Goal: Task Accomplishment & Management: Complete application form

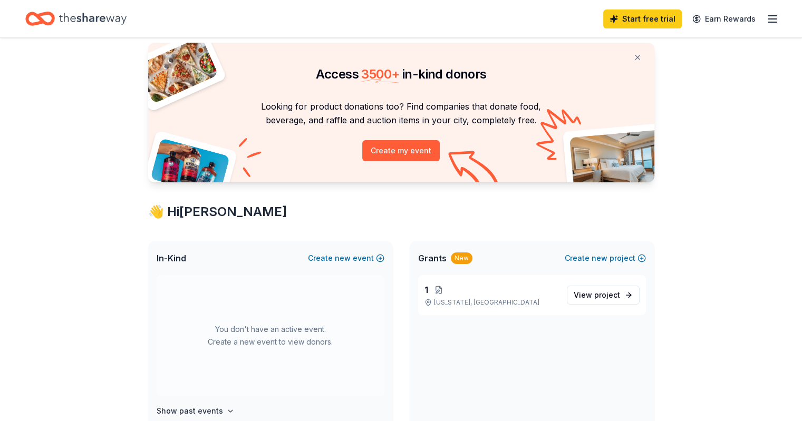
scroll to position [17, 0]
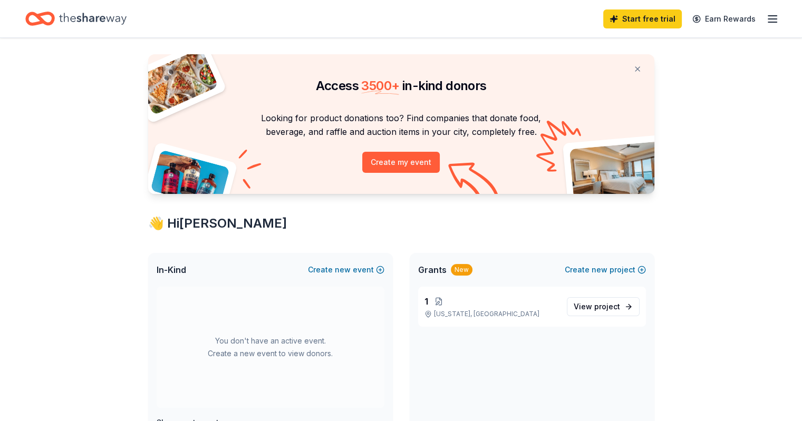
click at [766, 20] on icon "button" at bounding box center [772, 19] width 13 height 13
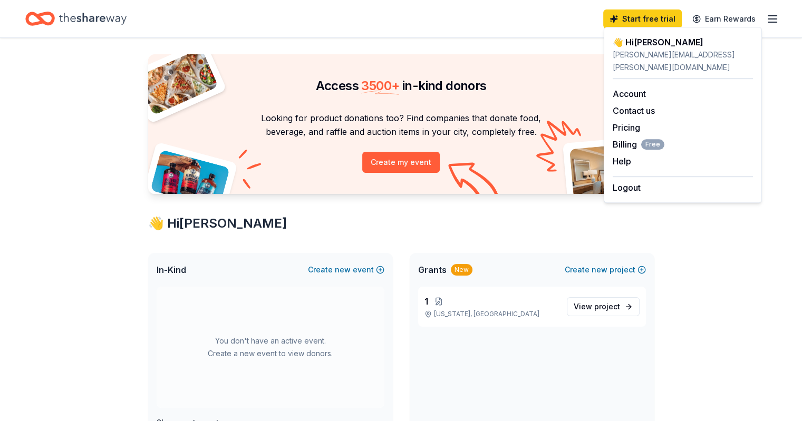
click at [101, 17] on icon "Home" at bounding box center [92, 19] width 67 height 12
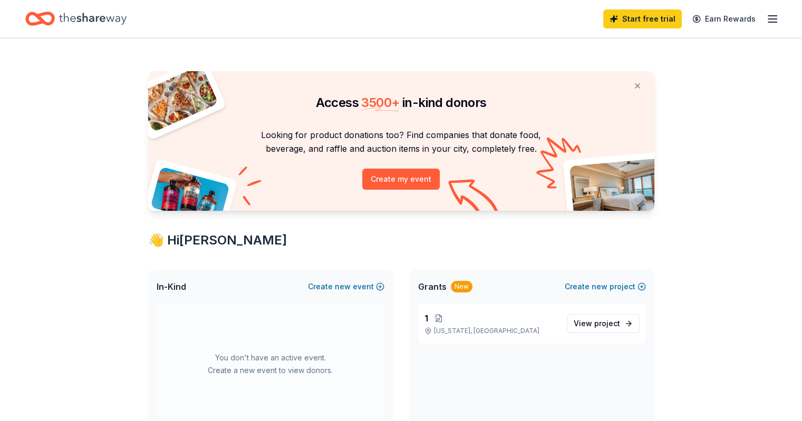
scroll to position [0, 0]
click at [401, 186] on button "Create my event" at bounding box center [400, 179] width 77 height 21
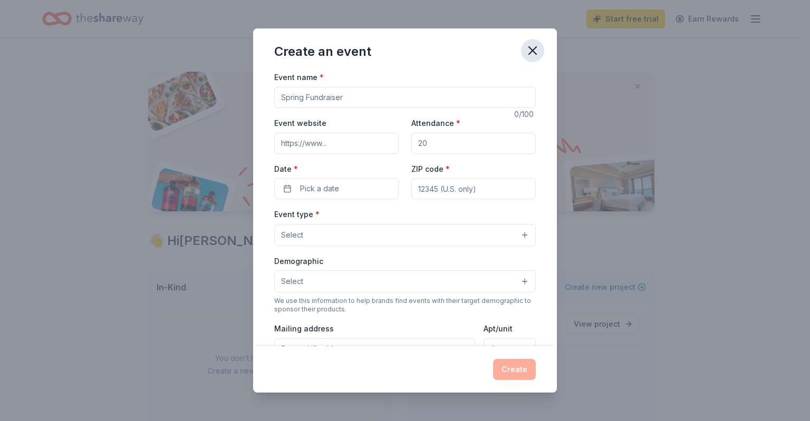
click at [531, 51] on icon "button" at bounding box center [532, 50] width 7 height 7
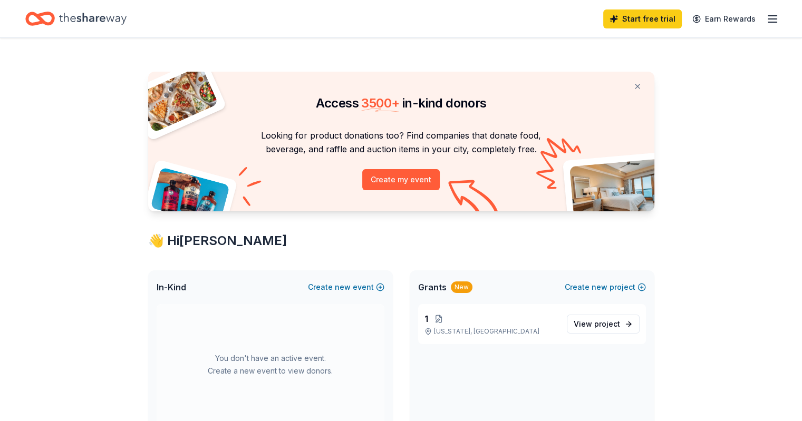
click at [115, 24] on icon "Home" at bounding box center [92, 19] width 67 height 22
click at [43, 17] on icon "Home" at bounding box center [35, 18] width 16 height 11
click at [766, 17] on icon "button" at bounding box center [772, 19] width 13 height 13
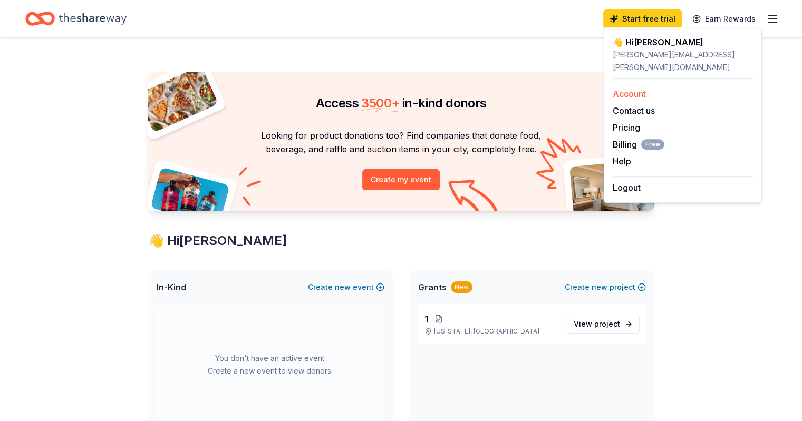
click at [620, 89] on link "Account" at bounding box center [628, 94] width 33 height 11
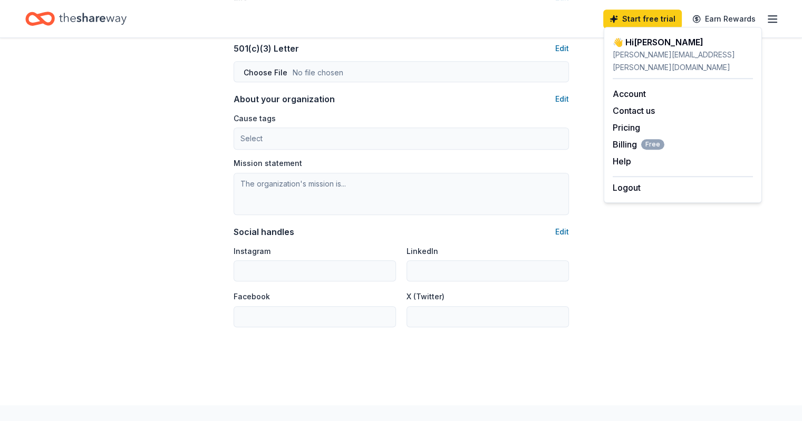
scroll to position [615, 0]
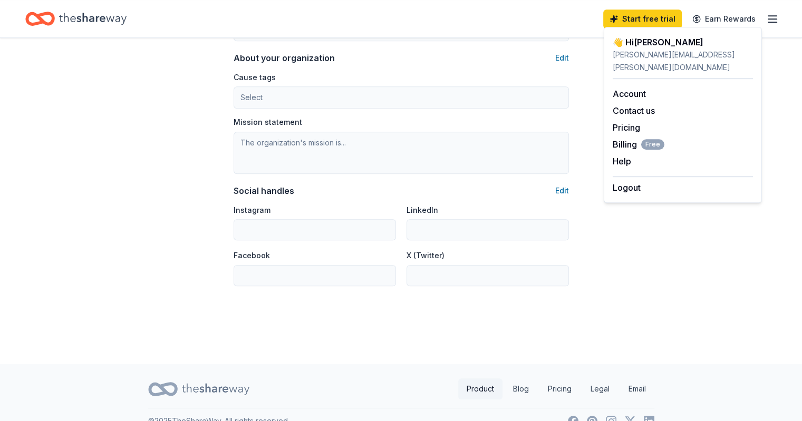
click at [484, 390] on link "Product" at bounding box center [480, 388] width 44 height 21
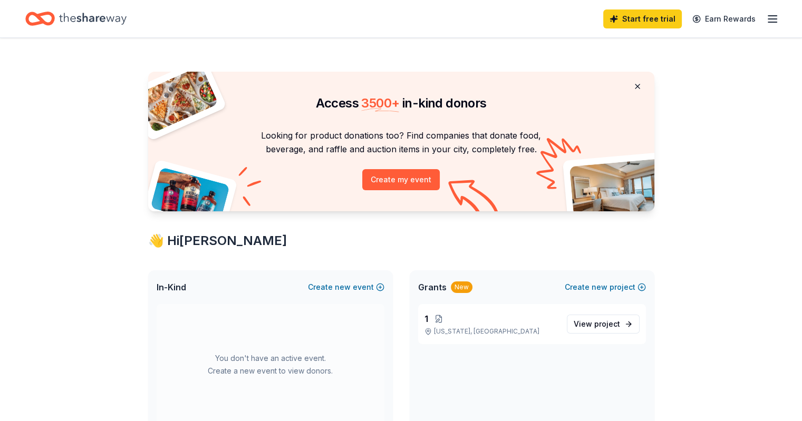
click at [637, 84] on button at bounding box center [637, 86] width 25 height 21
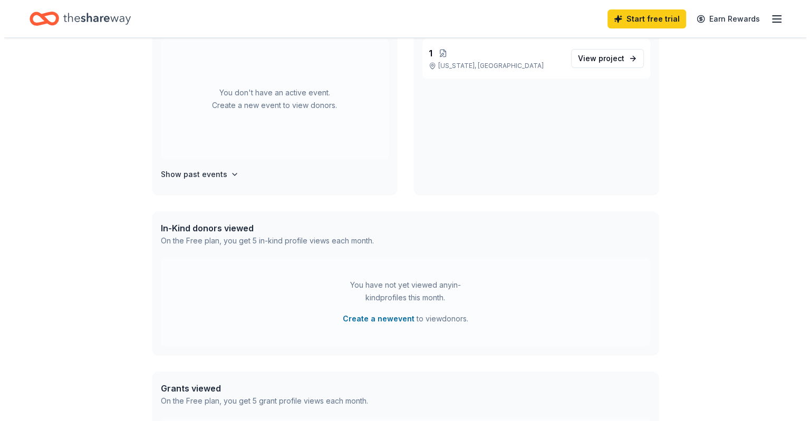
scroll to position [105, 0]
click at [351, 318] on button "Create a new event" at bounding box center [374, 318] width 72 height 13
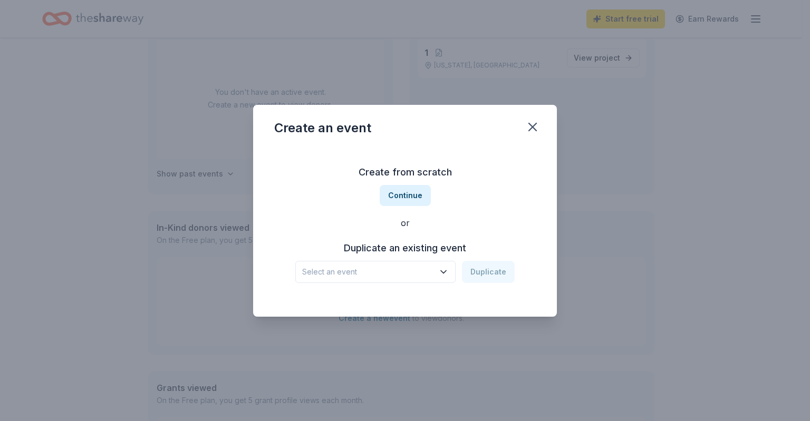
click at [448, 274] on icon "button" at bounding box center [443, 272] width 11 height 11
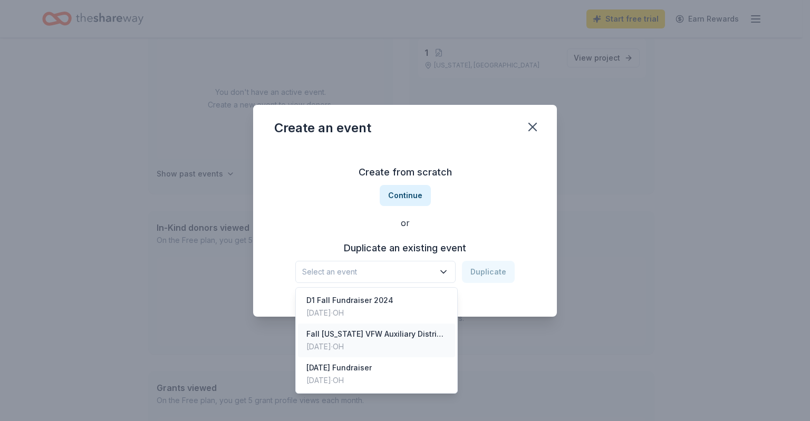
click at [394, 345] on div "Dec 11, 2023 · OH" at bounding box center [376, 346] width 140 height 13
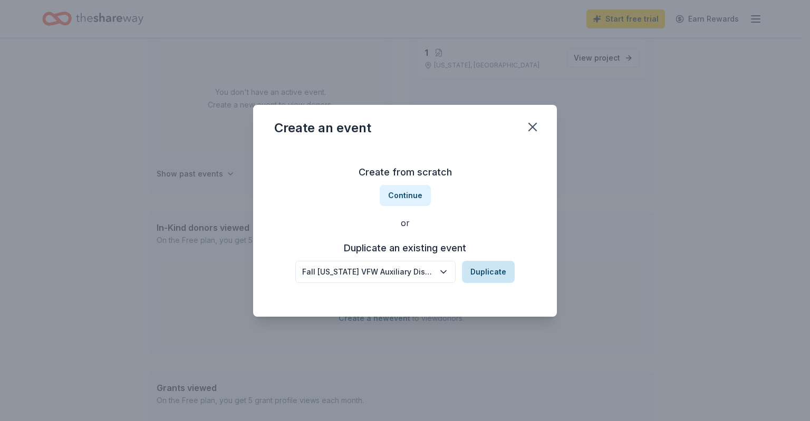
click at [482, 270] on button "Duplicate" at bounding box center [488, 272] width 53 height 22
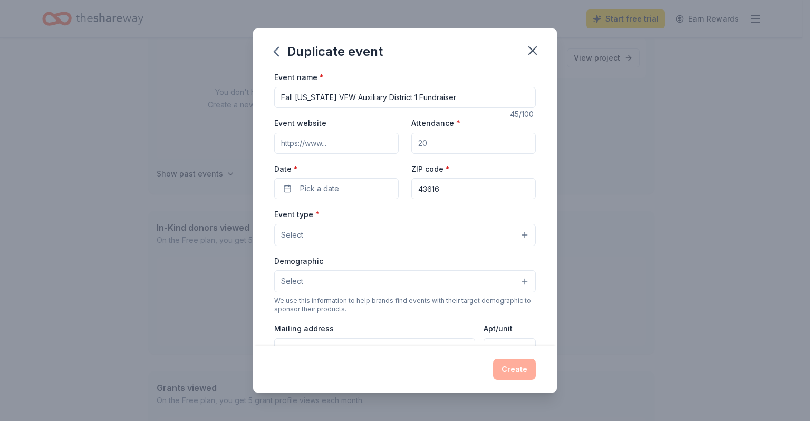
drag, startPoint x: 414, startPoint y: 143, endPoint x: 389, endPoint y: 141, distance: 25.4
click at [389, 141] on div "Event website Attendance * Date * Pick a date ZIP code * 43616" at bounding box center [404, 157] width 261 height 83
type input "150"
click at [373, 187] on button "Pick a date" at bounding box center [336, 188] width 124 height 21
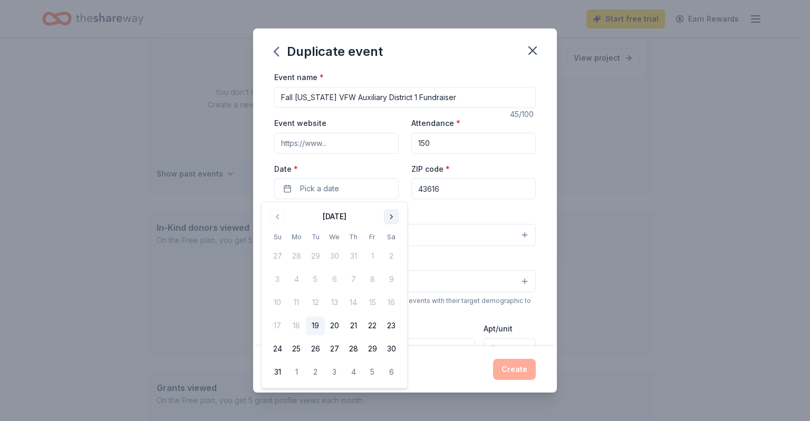
click at [395, 217] on button "Go to next month" at bounding box center [391, 216] width 15 height 15
click at [274, 278] on button "5" at bounding box center [277, 279] width 19 height 19
click at [436, 207] on div "Event name * Fall Ohio VFW Auxiliary District 1 Fundraiser 45 /100 Event websit…" at bounding box center [404, 314] width 261 height 487
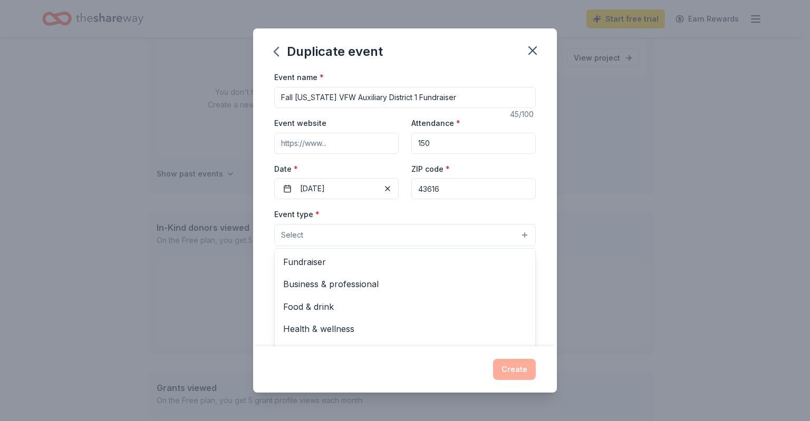
click at [311, 239] on button "Select" at bounding box center [404, 235] width 261 height 22
drag, startPoint x: 313, startPoint y: 267, endPoint x: 341, endPoint y: 260, distance: 28.9
click at [340, 260] on span "Fundraiser" at bounding box center [405, 262] width 244 height 14
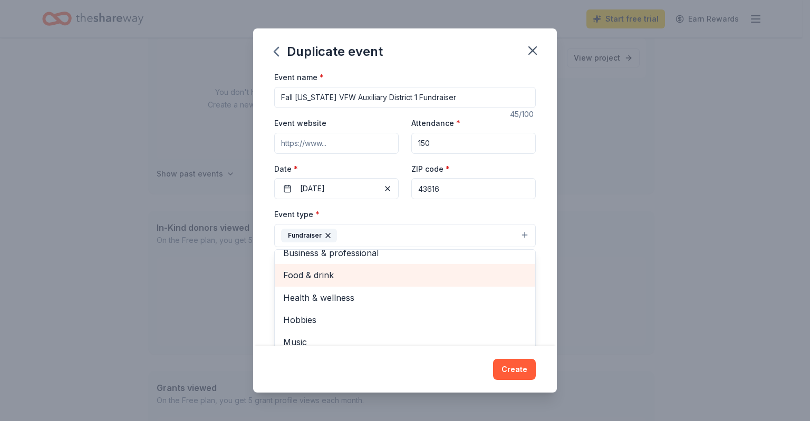
scroll to position [13, 0]
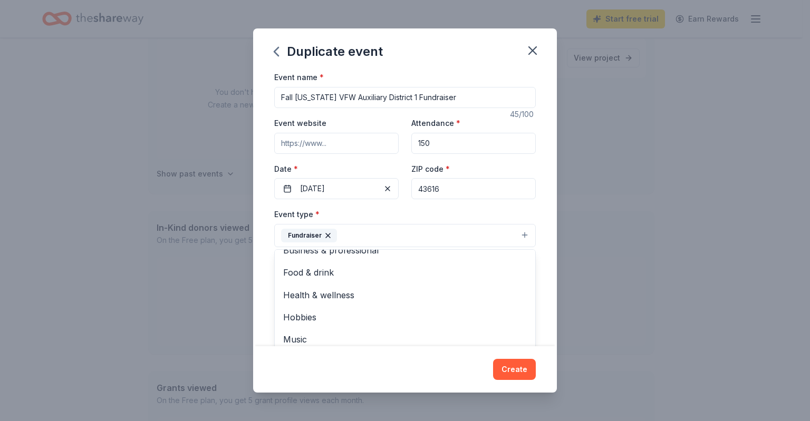
click at [546, 284] on div "Event name * Fall Ohio VFW Auxiliary District 1 Fundraiser 45 /100 Event websit…" at bounding box center [405, 208] width 304 height 275
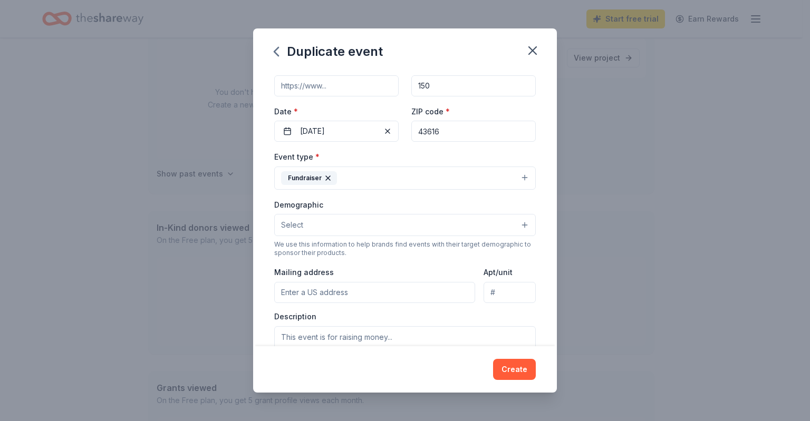
scroll to position [70, 0]
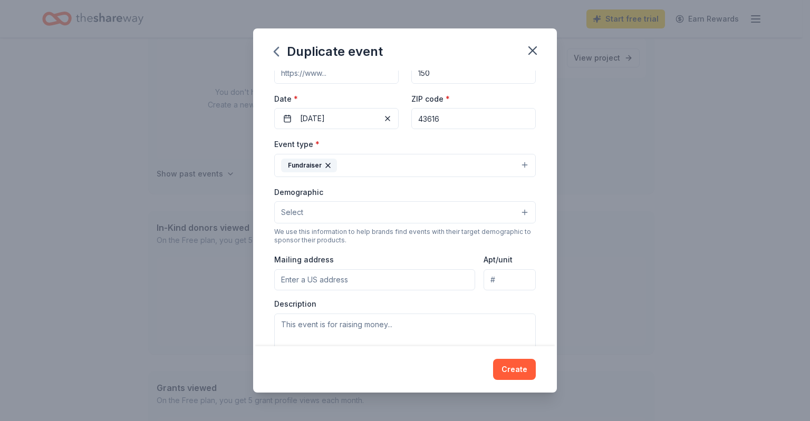
click at [312, 212] on button "Select" at bounding box center [404, 212] width 261 height 22
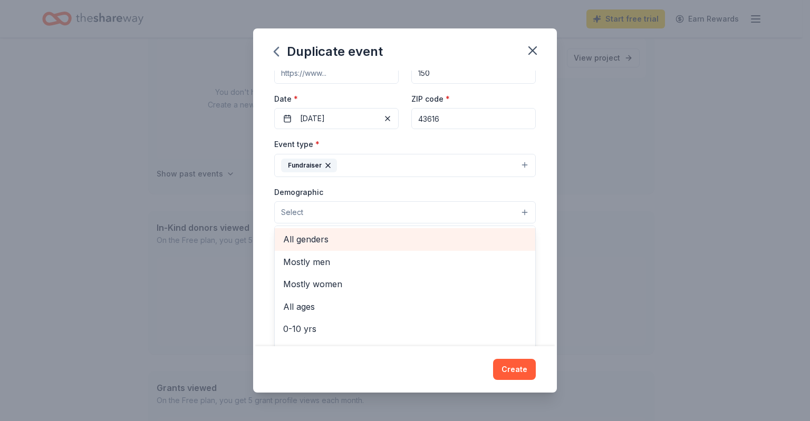
click at [293, 237] on span "All genders" at bounding box center [405, 239] width 244 height 14
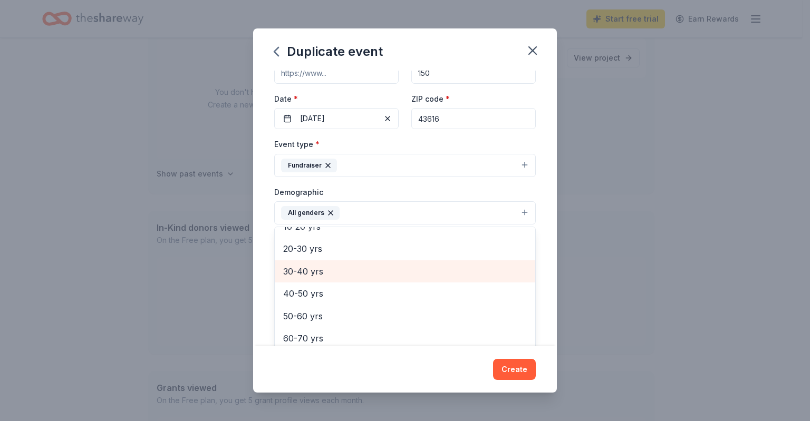
scroll to position [123, 0]
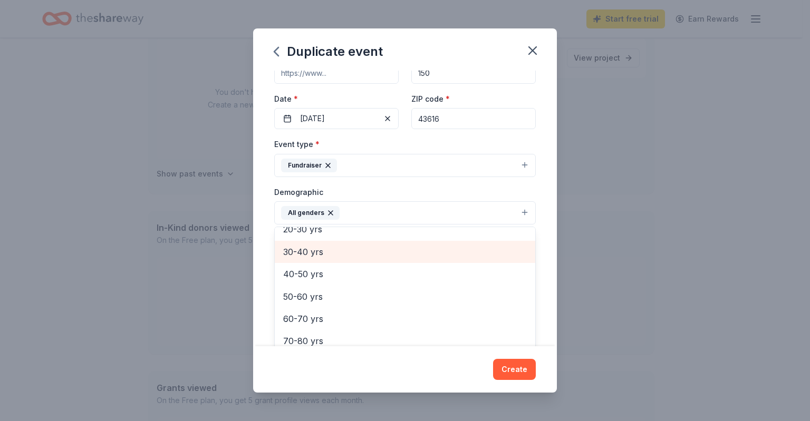
click at [318, 252] on span "30-40 yrs" at bounding box center [405, 252] width 244 height 14
click at [307, 255] on span "40-50 yrs" at bounding box center [405, 252] width 244 height 14
click at [307, 255] on span "20-30 yrs" at bounding box center [405, 251] width 244 height 14
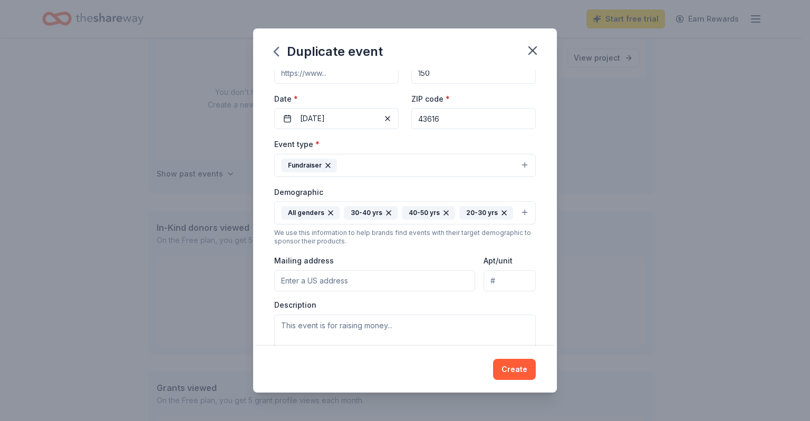
click at [502, 212] on icon "button" at bounding box center [504, 213] width 8 height 8
click at [470, 212] on button "All genders 30-40 yrs 40-50 yrs" at bounding box center [404, 212] width 261 height 23
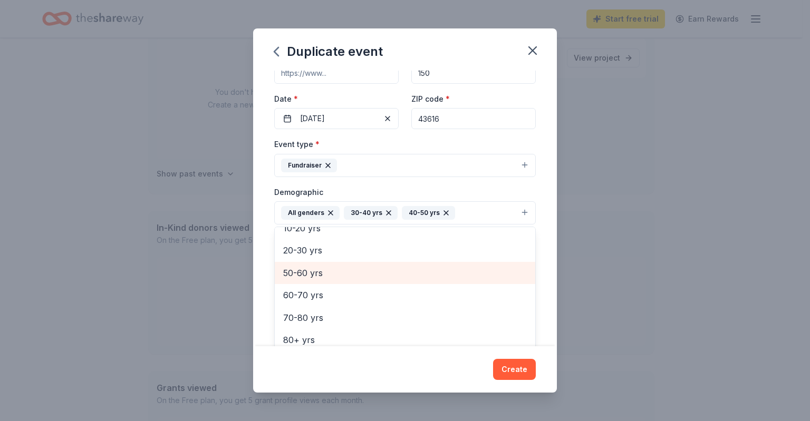
click at [306, 274] on span "50-60 yrs" at bounding box center [405, 273] width 244 height 14
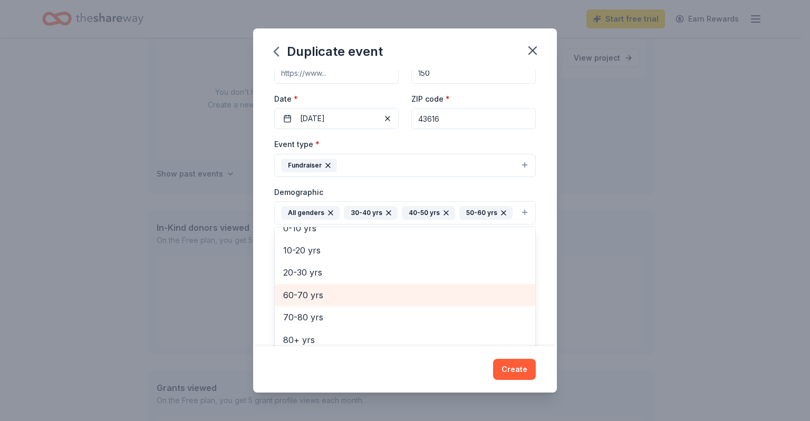
click at [303, 293] on span "60-70 yrs" at bounding box center [405, 295] width 244 height 14
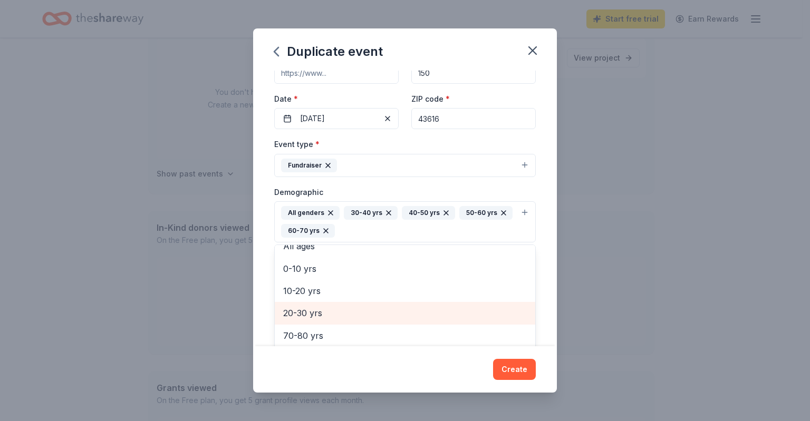
scroll to position [87, 0]
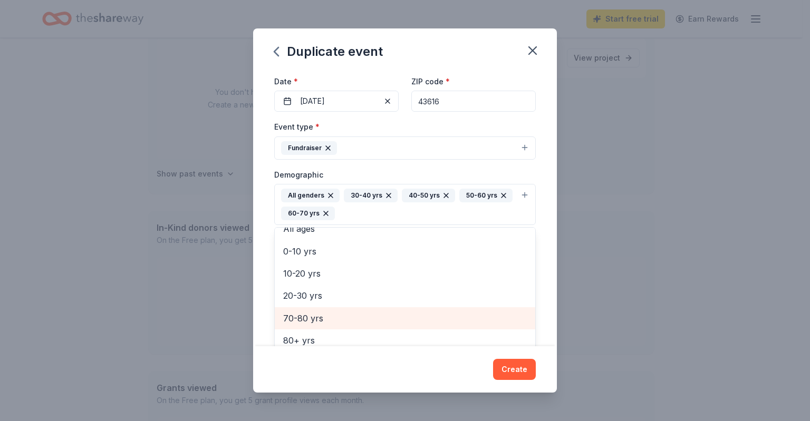
click at [298, 322] on span "70-80 yrs" at bounding box center [405, 318] width 244 height 14
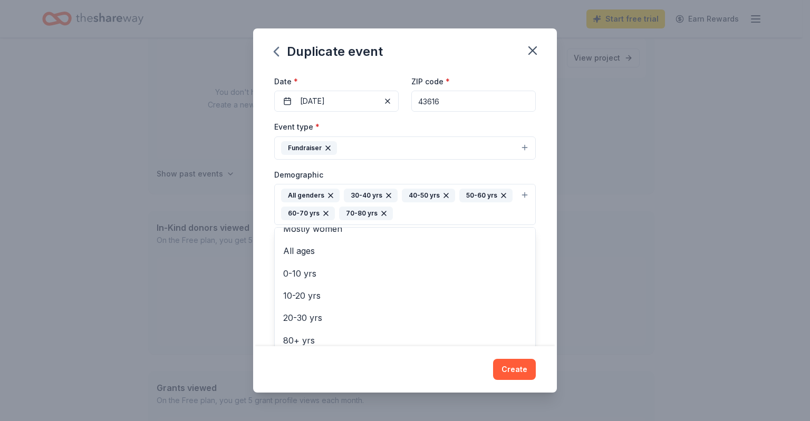
click at [542, 244] on div "Event name * Fall Ohio VFW Auxiliary District 1 Fundraiser 45 /100 Event websit…" at bounding box center [405, 208] width 304 height 275
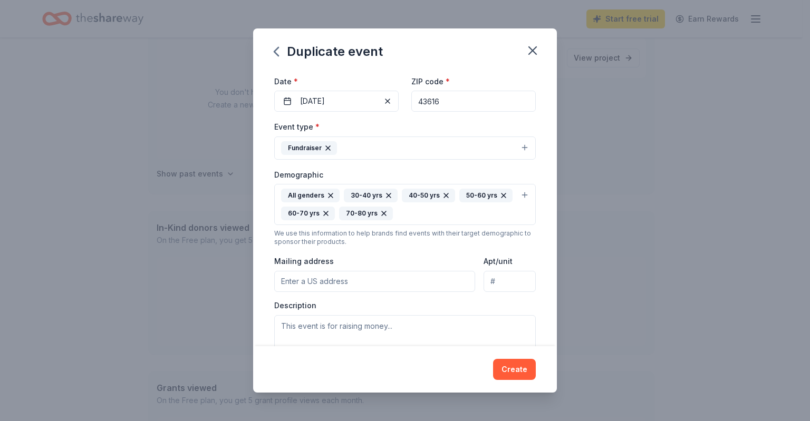
click at [320, 279] on input "Mailing address" at bounding box center [374, 281] width 201 height 21
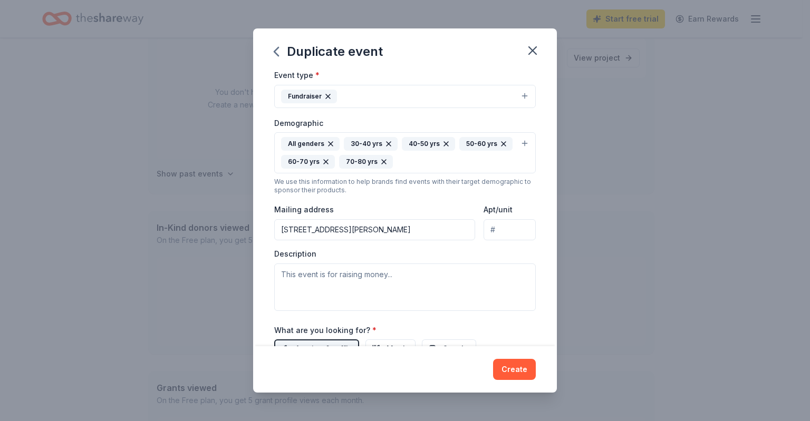
scroll to position [158, 0]
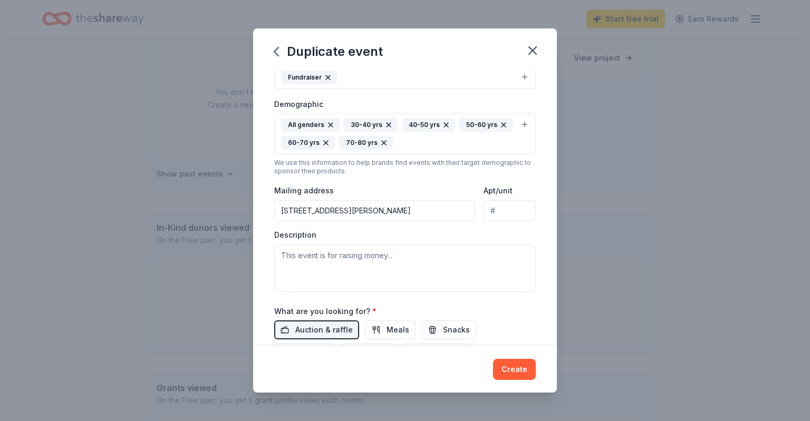
click at [345, 208] on input "5211 seaman rd" at bounding box center [374, 210] width 201 height 21
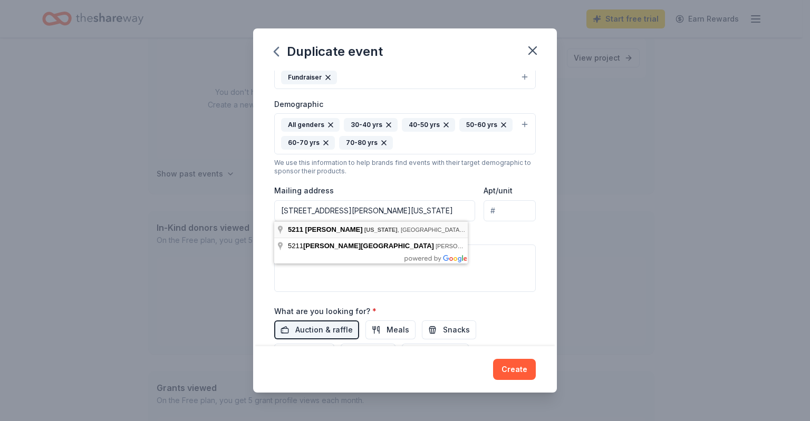
type input "[STREET_ADDRESS][PERSON_NAME][US_STATE]"
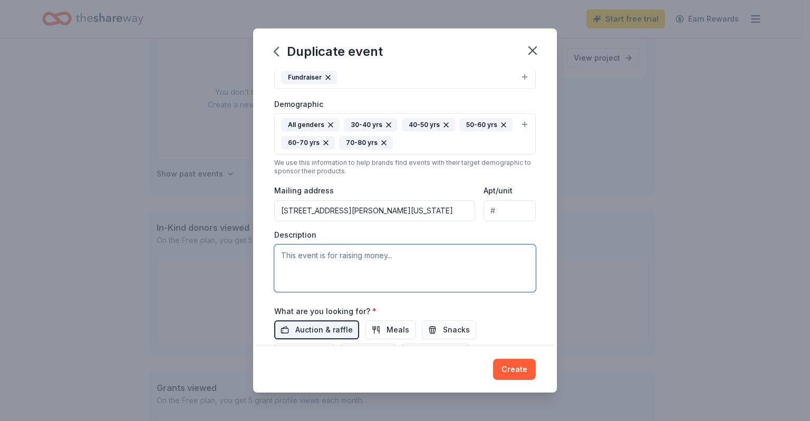
click at [296, 260] on textarea at bounding box center [404, 268] width 261 height 47
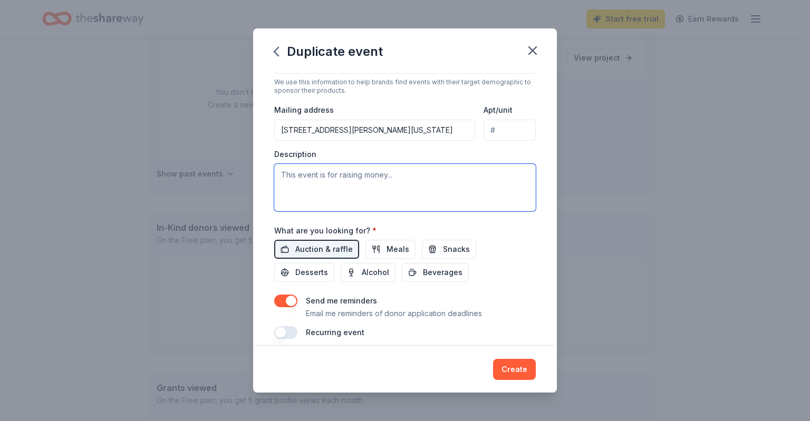
scroll to position [228, 0]
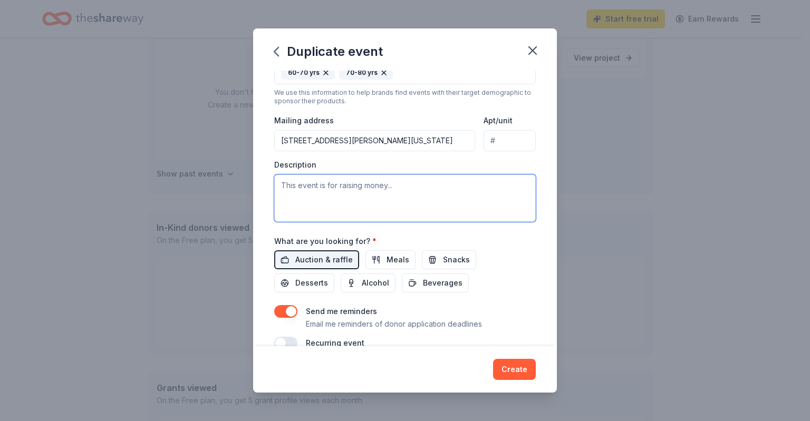
click at [283, 180] on textarea at bounding box center [404, 197] width 261 height 47
paste textarea "Each day, our members give countless hours volunteering in a variety of ways. W…"
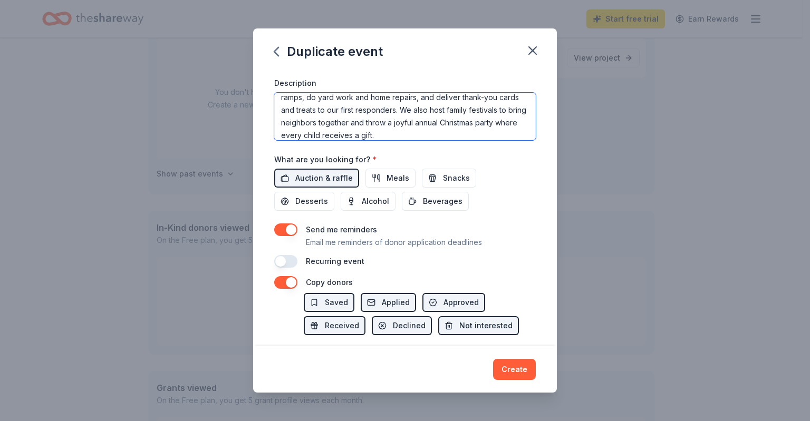
scroll to position [316, 0]
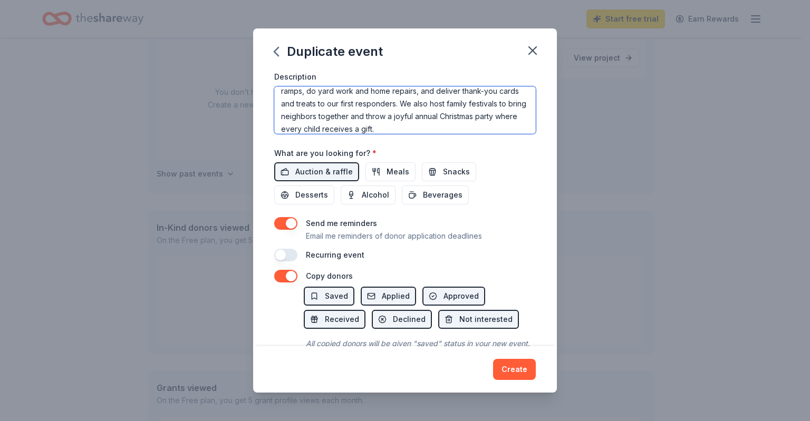
type textarea "Each day, our members give countless hours volunteering in a variety of ways. W…"
click at [285, 277] on button "button" at bounding box center [285, 276] width 23 height 13
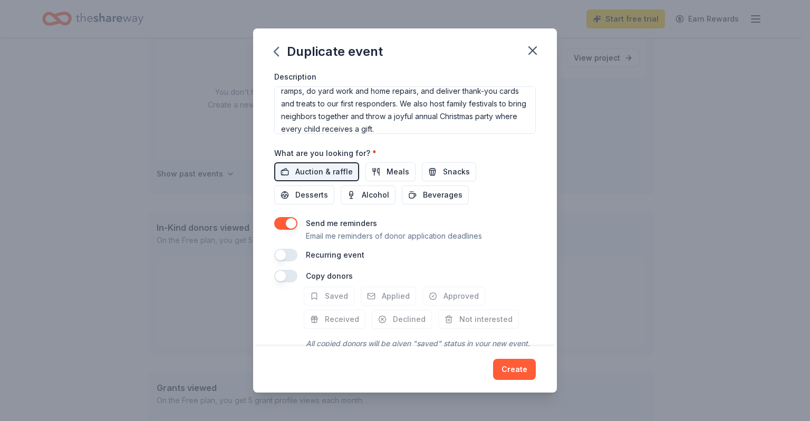
scroll to position [334, 0]
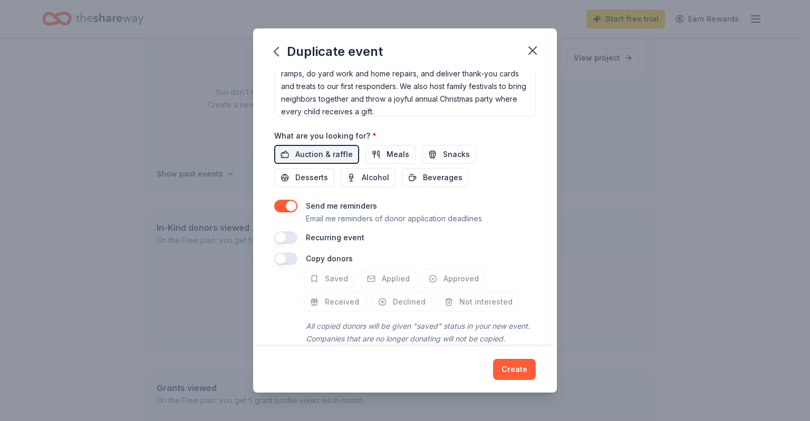
click at [279, 252] on button "button" at bounding box center [285, 258] width 23 height 13
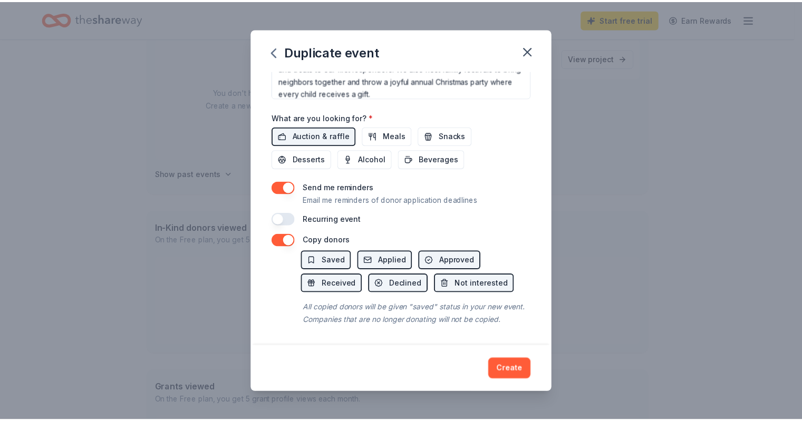
scroll to position [364, 0]
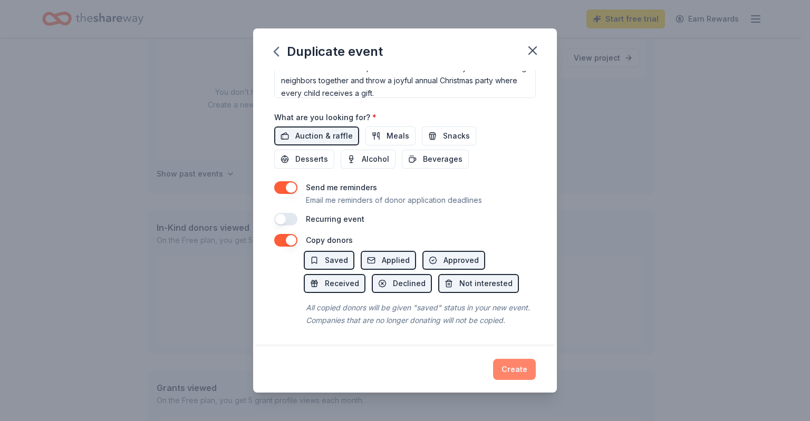
click at [512, 366] on button "Create" at bounding box center [514, 369] width 43 height 21
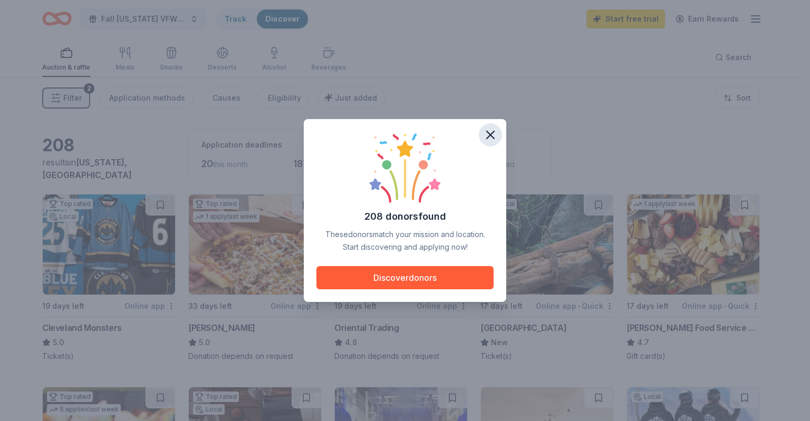
click at [492, 137] on icon "button" at bounding box center [489, 134] width 7 height 7
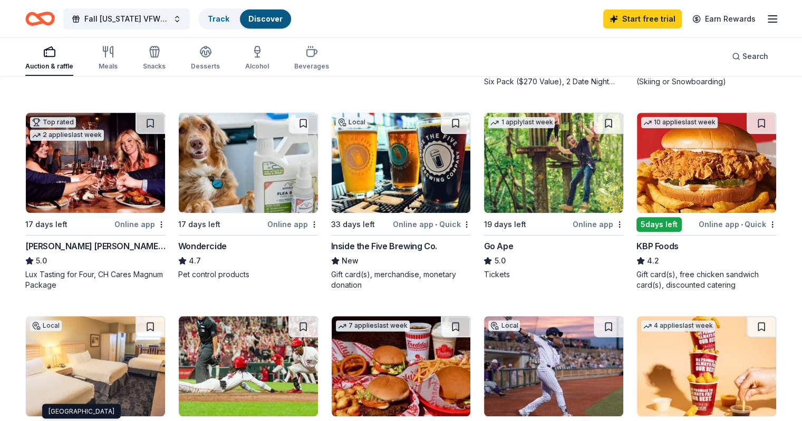
scroll to position [474, 0]
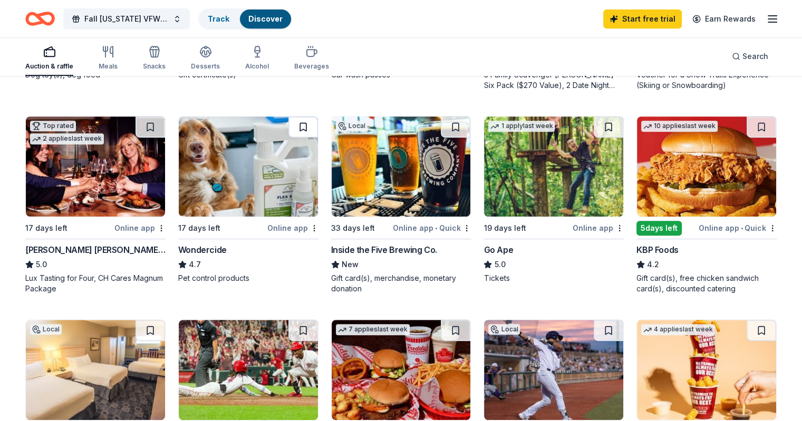
click at [302, 124] on button at bounding box center [303, 126] width 30 height 21
click at [162, 126] on button at bounding box center [150, 126] width 30 height 21
click at [746, 127] on button at bounding box center [761, 126] width 30 height 21
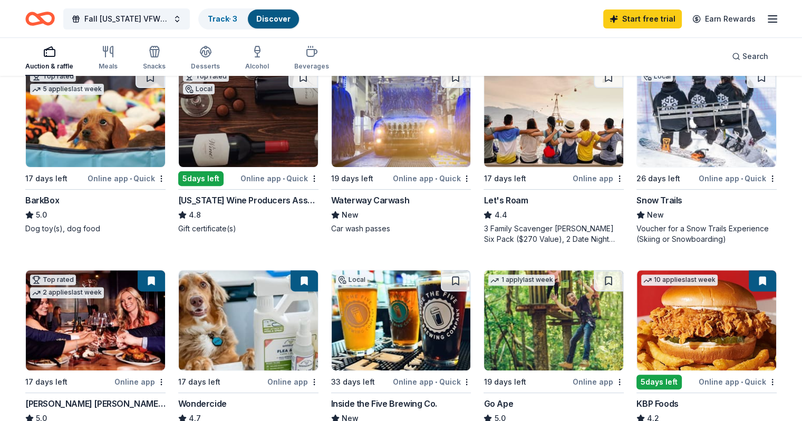
scroll to position [386, 0]
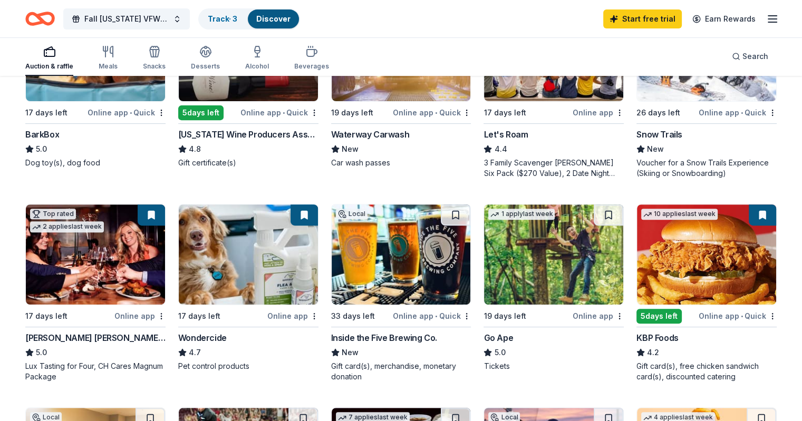
click at [158, 212] on button at bounding box center [151, 215] width 27 height 21
click at [162, 213] on button at bounding box center [151, 215] width 27 height 21
click at [160, 211] on button at bounding box center [151, 215] width 27 height 21
click at [160, 212] on button at bounding box center [151, 215] width 27 height 21
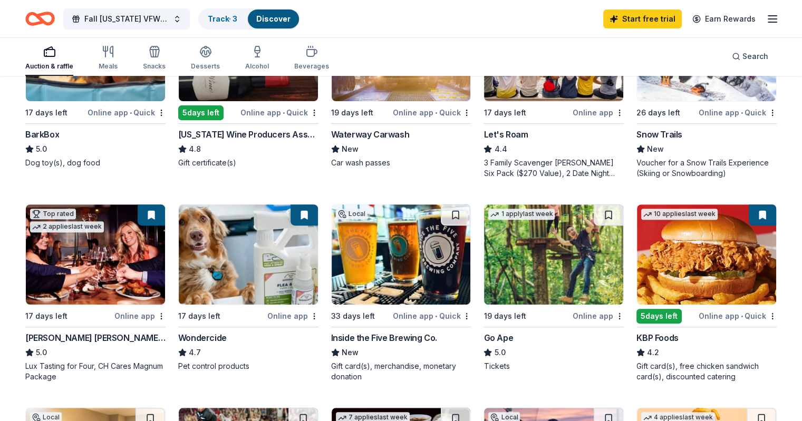
click at [159, 214] on button at bounding box center [151, 215] width 27 height 21
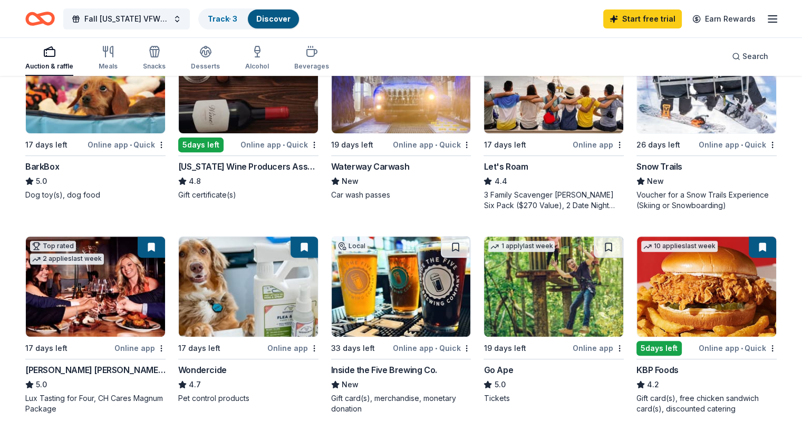
scroll to position [299, 0]
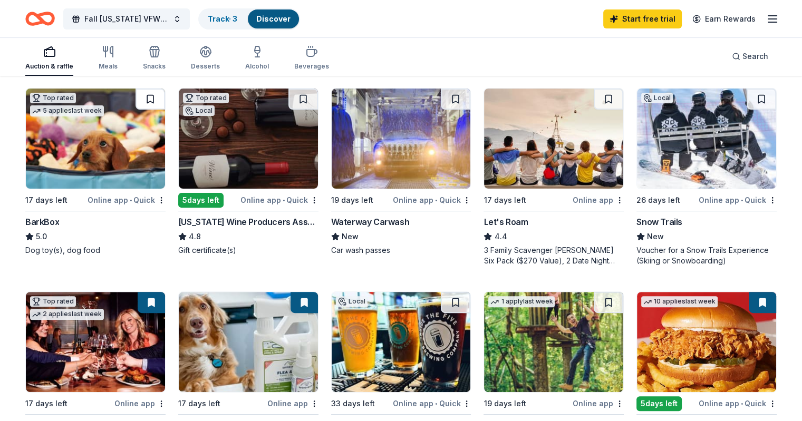
click at [157, 101] on button at bounding box center [150, 99] width 30 height 21
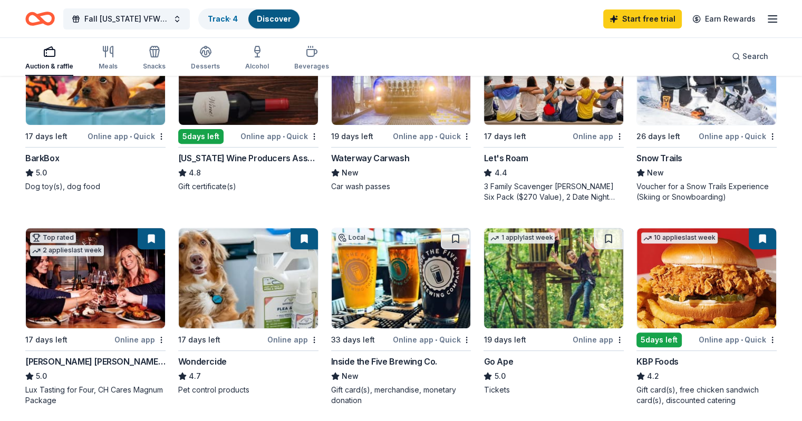
scroll to position [422, 0]
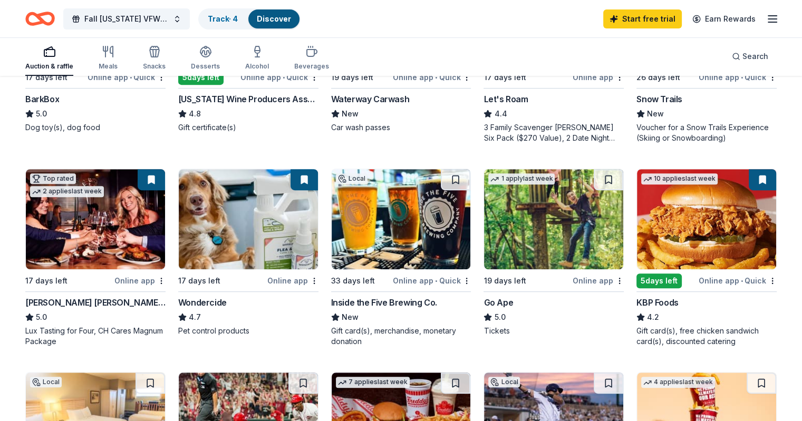
click at [156, 176] on button at bounding box center [151, 179] width 27 height 21
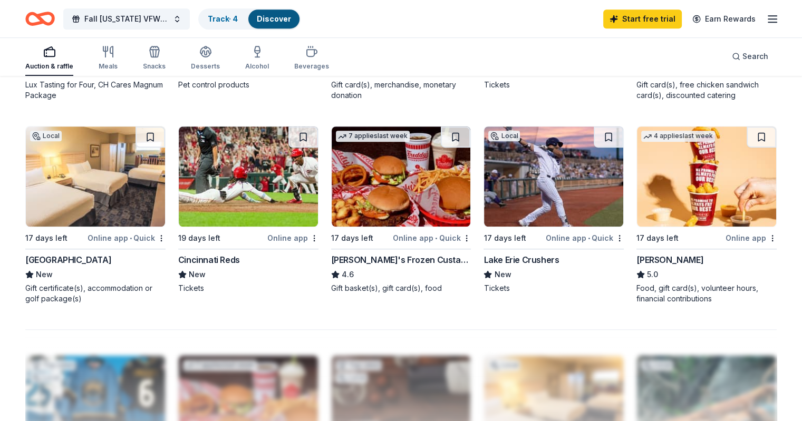
scroll to position [685, 0]
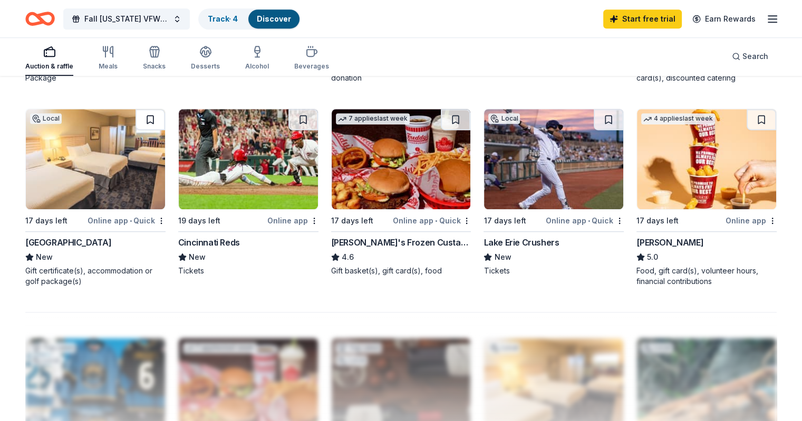
click at [161, 120] on button at bounding box center [150, 119] width 30 height 21
click at [746, 115] on button at bounding box center [761, 119] width 30 height 21
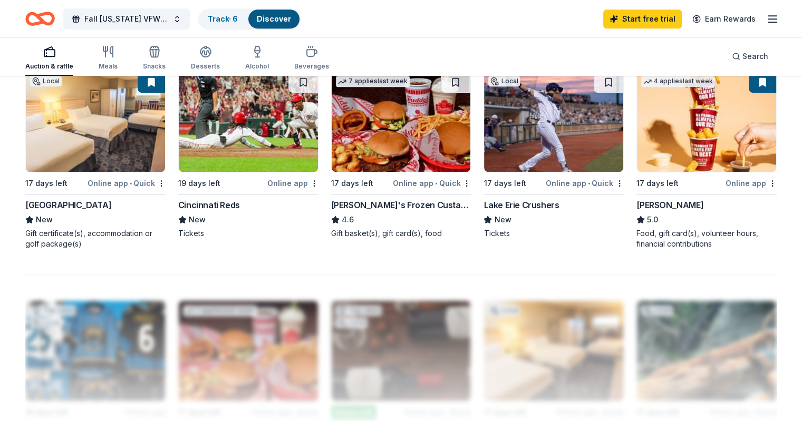
scroll to position [716, 0]
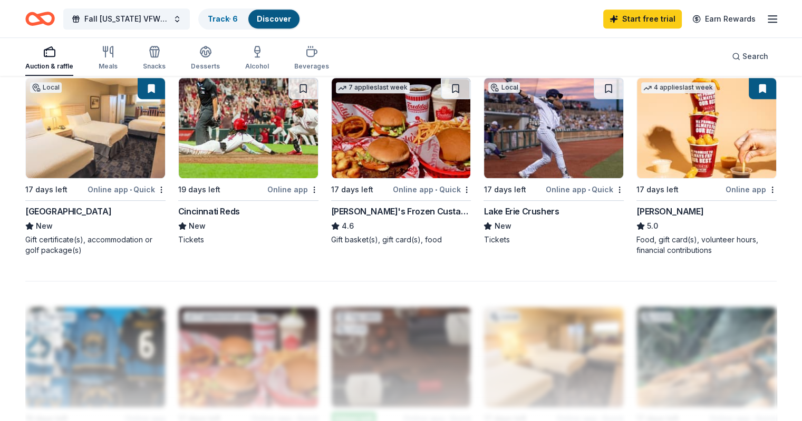
click at [93, 141] on img at bounding box center [95, 128] width 139 height 100
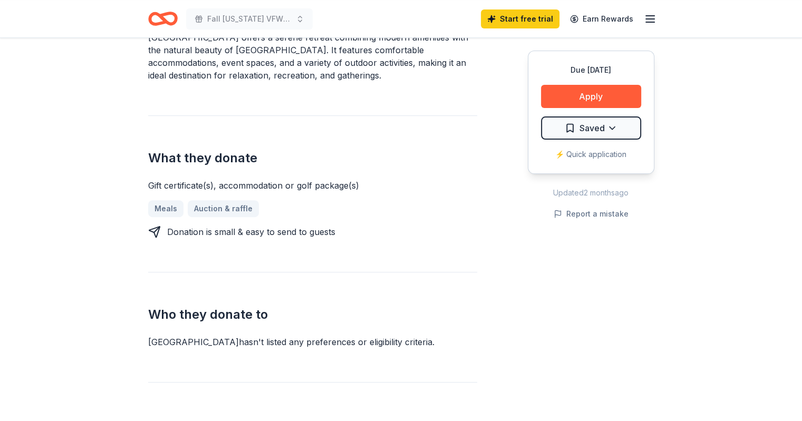
scroll to position [316, 0]
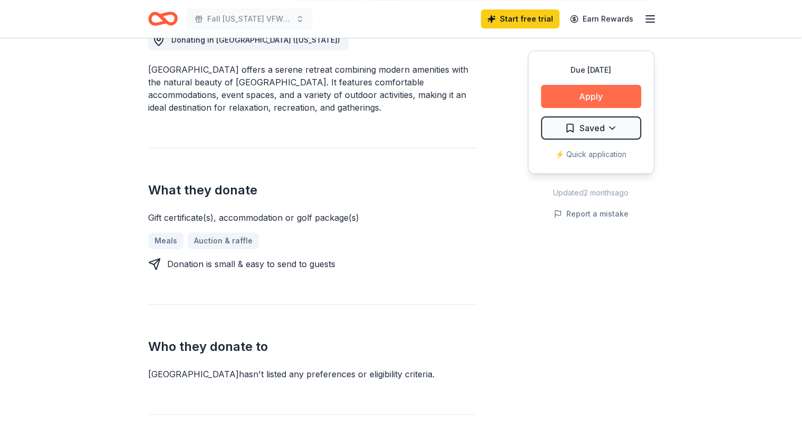
click at [596, 96] on button "Apply" at bounding box center [591, 96] width 100 height 23
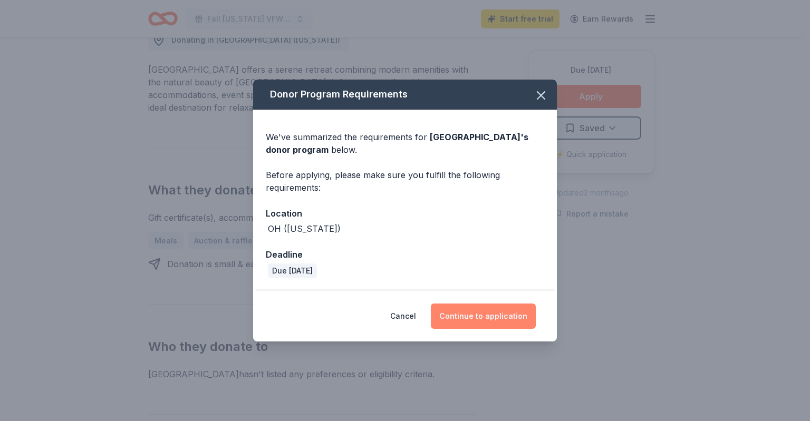
click at [485, 309] on button "Continue to application" at bounding box center [483, 316] width 105 height 25
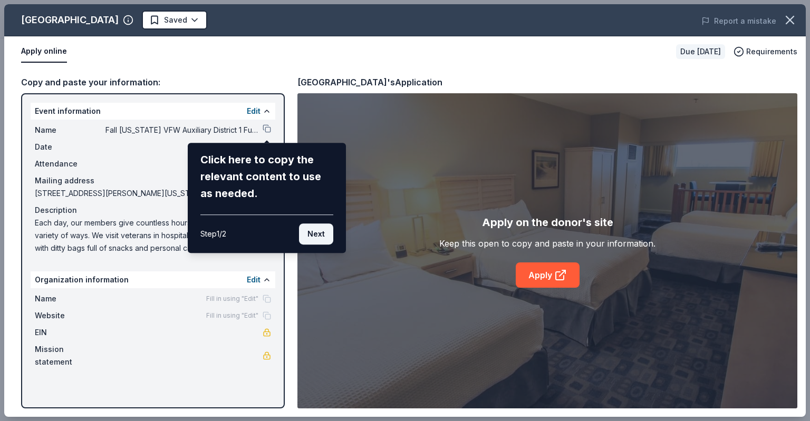
click at [301, 236] on button "Next" at bounding box center [316, 233] width 34 height 21
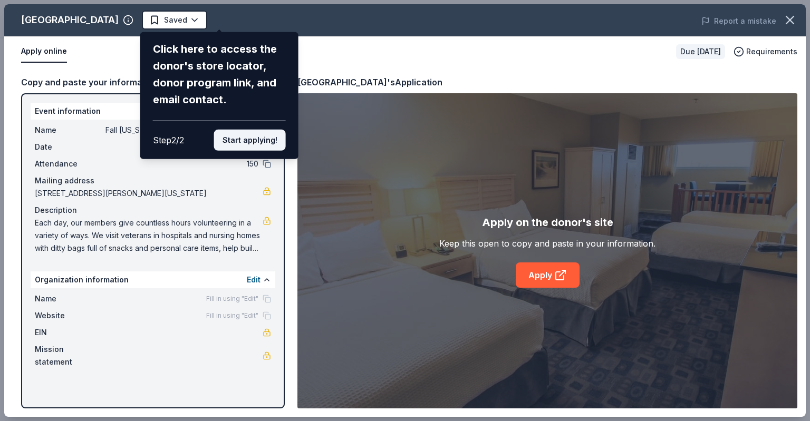
click at [230, 143] on button "Start applying!" at bounding box center [250, 140] width 72 height 21
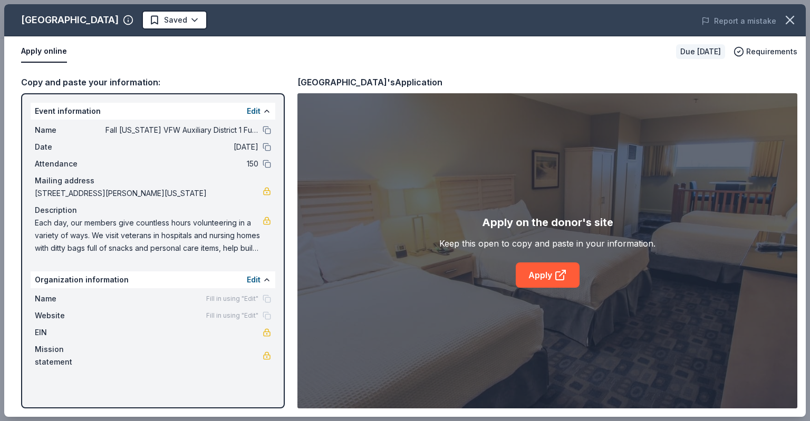
click at [267, 295] on div "Fill in using "Edit"" at bounding box center [238, 299] width 65 height 8
click at [264, 280] on button at bounding box center [266, 280] width 8 height 8
click at [51, 299] on span "Name" at bounding box center [70, 299] width 71 height 13
click at [791, 14] on icon "button" at bounding box center [789, 20] width 15 height 15
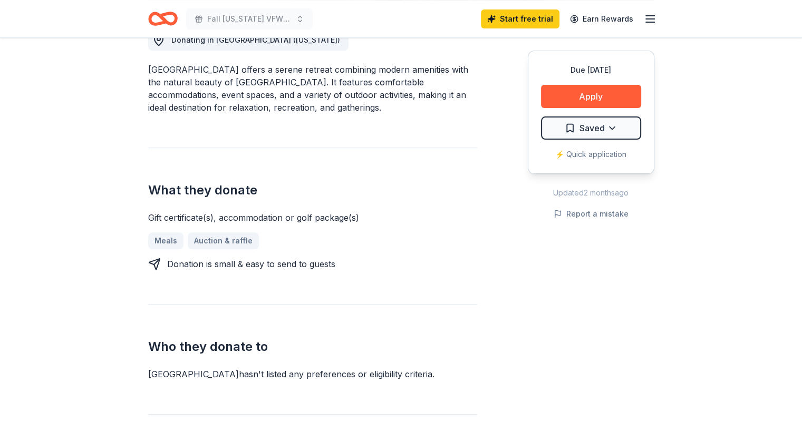
click at [647, 23] on icon "button" at bounding box center [650, 19] width 13 height 13
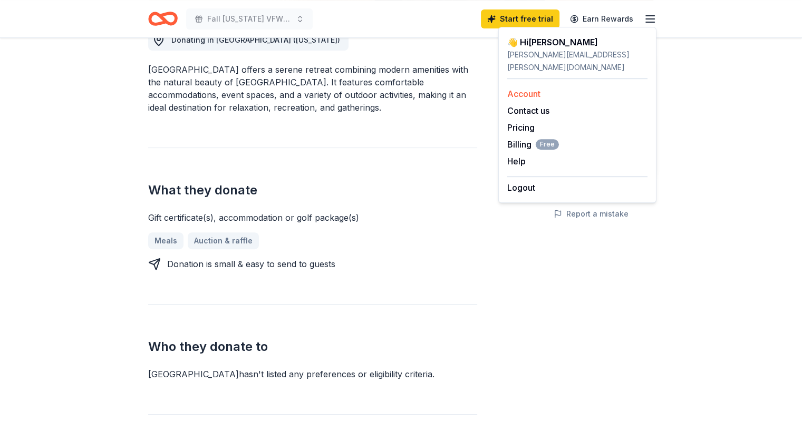
click at [521, 89] on link "Account" at bounding box center [523, 94] width 33 height 11
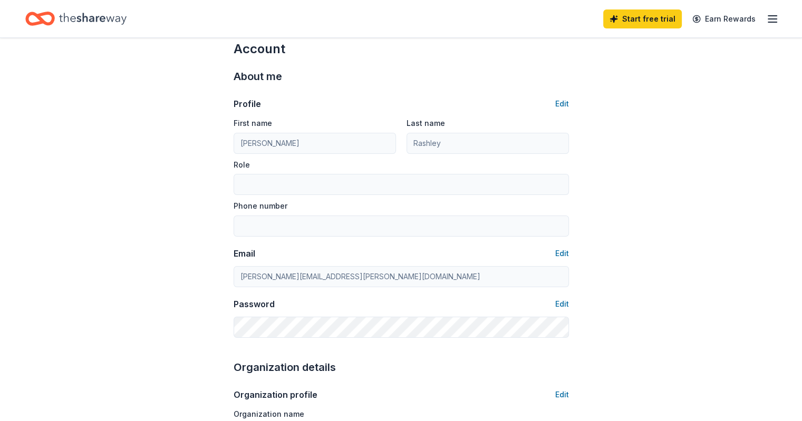
scroll to position [17, 0]
click at [557, 101] on button "Edit" at bounding box center [562, 105] width 14 height 13
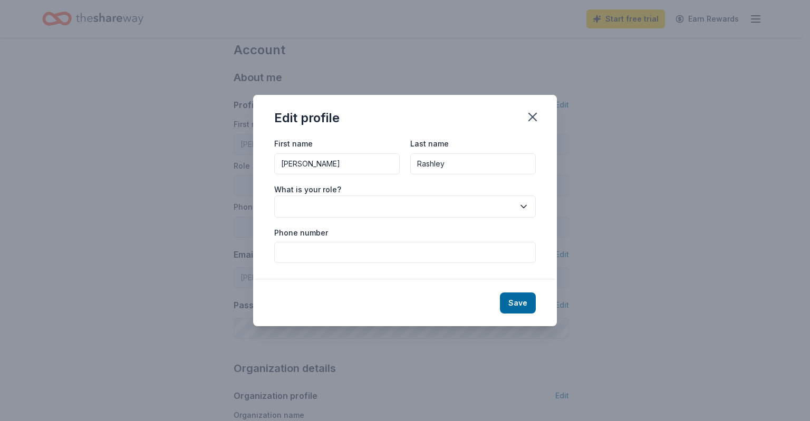
click at [326, 206] on button "button" at bounding box center [404, 207] width 261 height 22
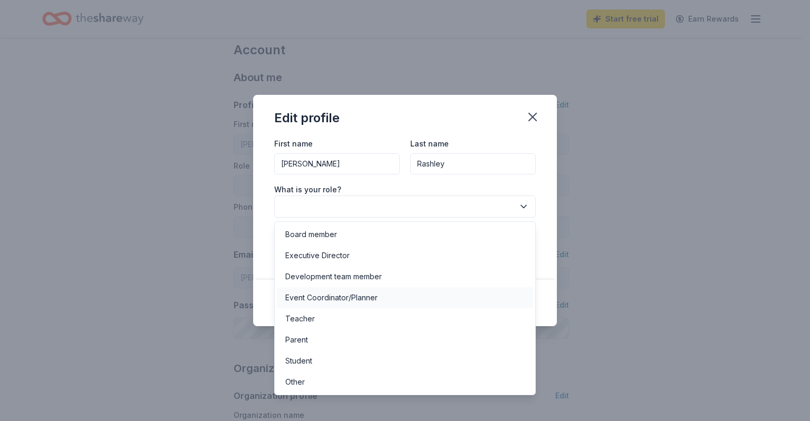
click at [365, 294] on div "Event Coordinator/Planner" at bounding box center [331, 297] width 92 height 13
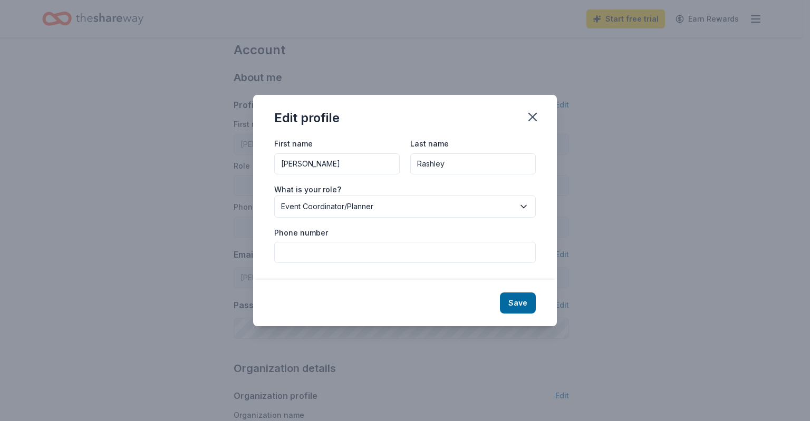
click at [378, 252] on input "Phone number" at bounding box center [404, 252] width 261 height 21
type input "7022716130"
click at [520, 301] on button "Save" at bounding box center [518, 303] width 36 height 21
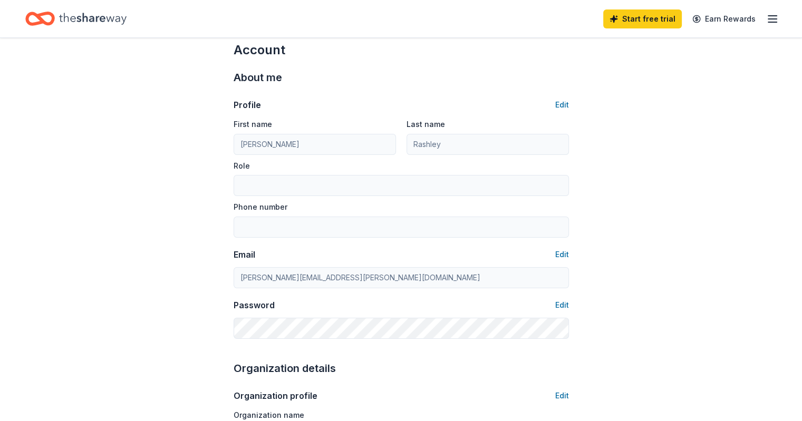
type input "Event Coordinator/Planner"
type input "7022716130"
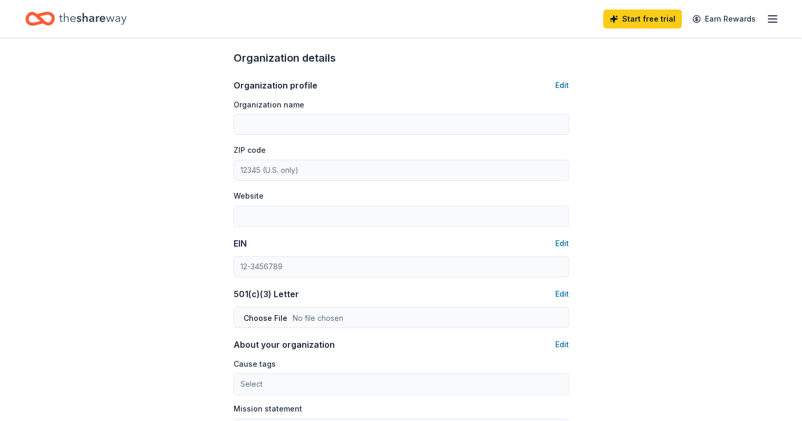
scroll to position [334, 0]
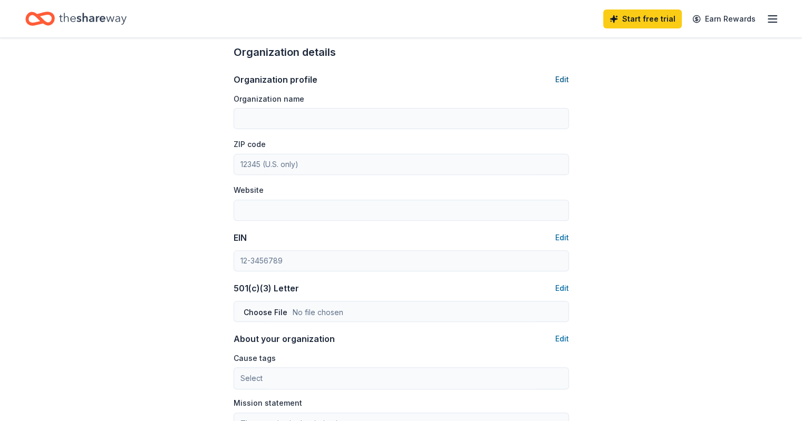
click at [565, 76] on button "Edit" at bounding box center [562, 79] width 14 height 13
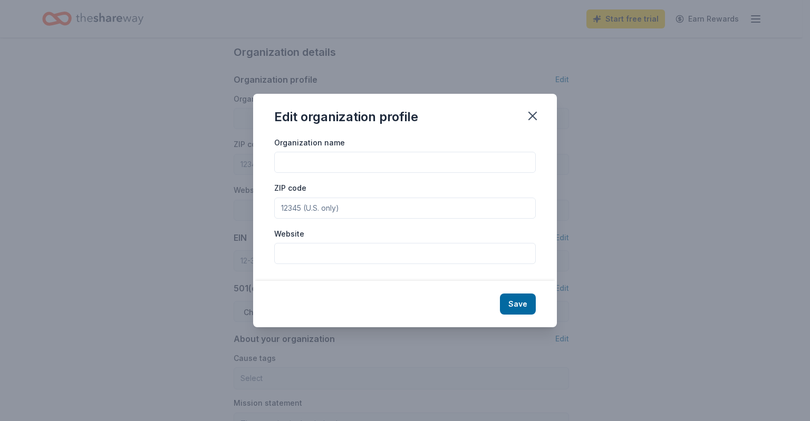
click at [297, 160] on input "Organization name" at bounding box center [404, 162] width 261 height 21
type input "V"
type input "Department of [US_STATE] VFW Auxiliary - District 1"
click at [422, 197] on div "ZIP code" at bounding box center [404, 199] width 261 height 37
click at [413, 204] on input "ZIP code" at bounding box center [404, 208] width 261 height 21
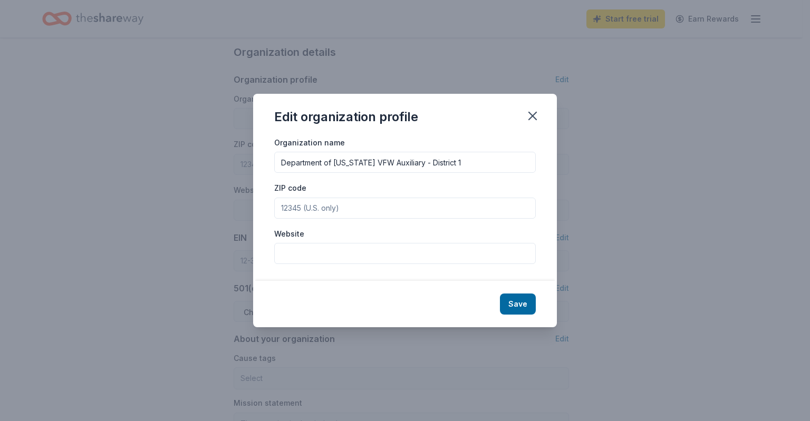
type input "43616"
click at [353, 256] on input "Website" at bounding box center [404, 253] width 261 height 21
paste input "[URL][DOMAIN_NAME]"
type input "[URL][DOMAIN_NAME]"
click at [509, 295] on button "Save" at bounding box center [518, 304] width 36 height 21
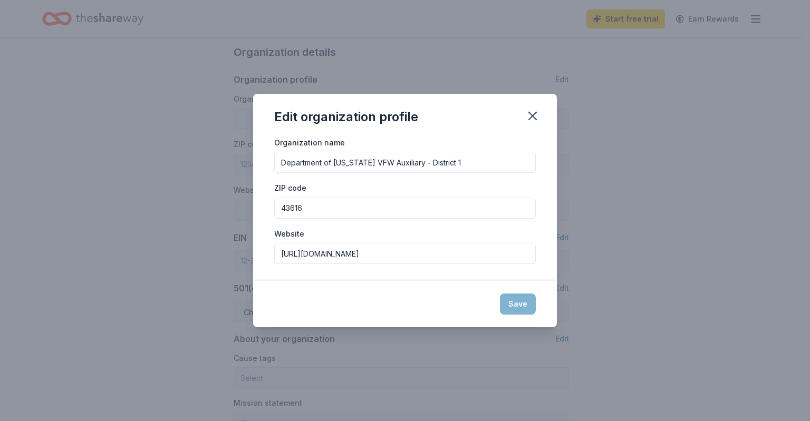
type input "Department of [US_STATE] VFW Auxiliary - District 1"
type input "43616"
type input "[URL][DOMAIN_NAME]"
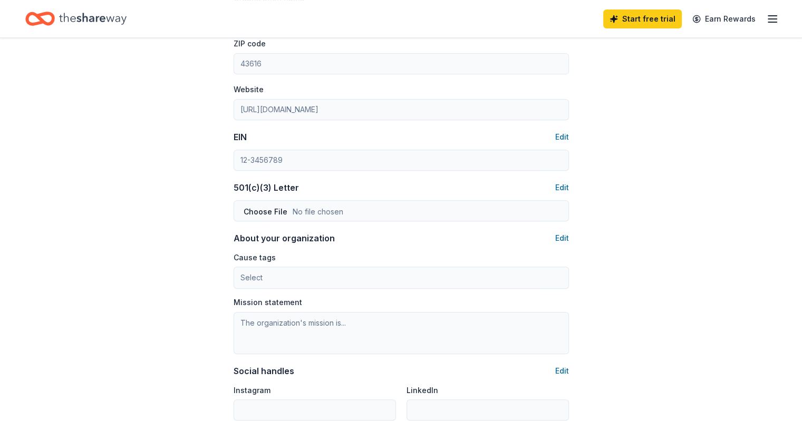
scroll to position [439, 0]
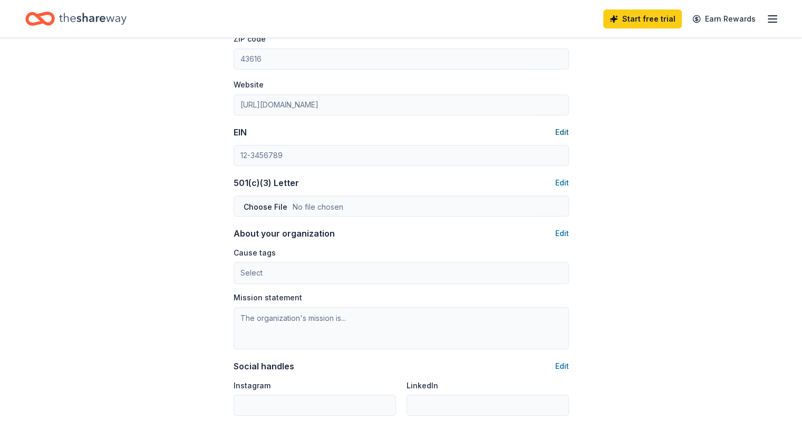
click at [565, 130] on button "Edit" at bounding box center [562, 132] width 14 height 13
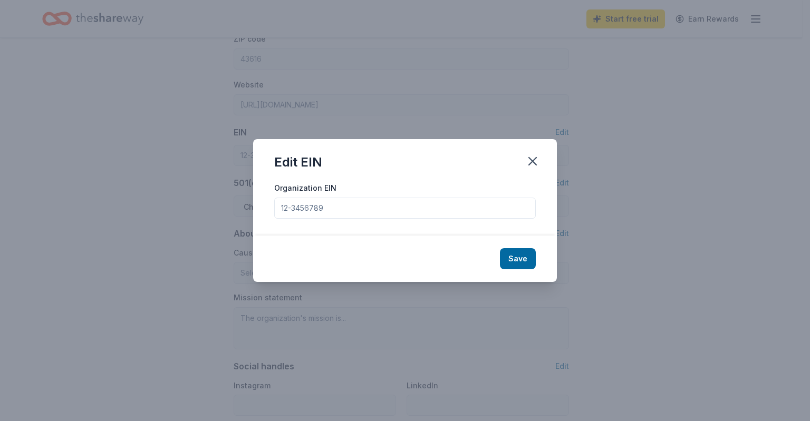
drag, startPoint x: 339, startPoint y: 206, endPoint x: 264, endPoint y: 200, distance: 75.6
click at [264, 200] on div "Organization EIN" at bounding box center [405, 208] width 304 height 54
paste input "[US_EMPLOYER_IDENTIFICATION_NUMBER]"
type input "[US_EMPLOYER_IDENTIFICATION_NUMBER]"
click at [520, 261] on button "Save" at bounding box center [518, 258] width 36 height 21
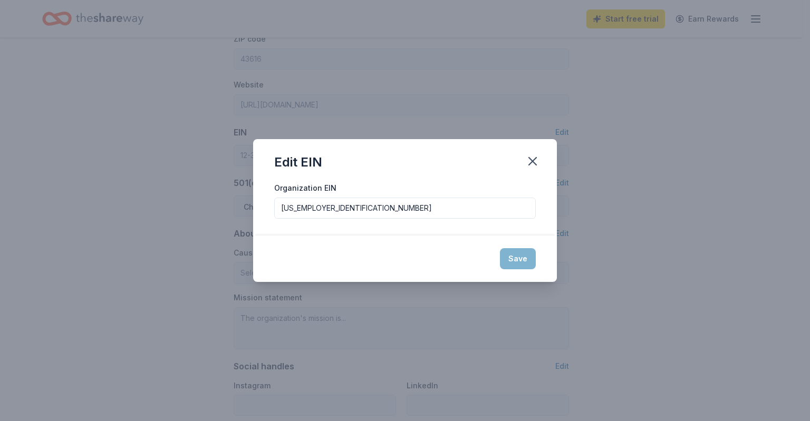
type input "[US_EMPLOYER_IDENTIFICATION_NUMBER]"
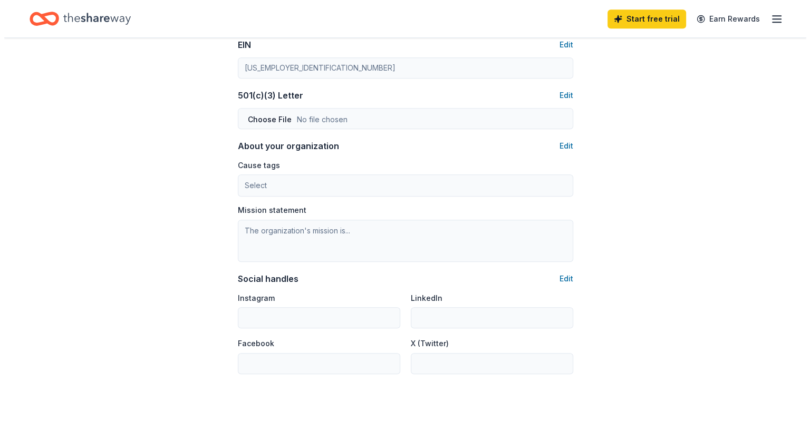
scroll to position [527, 0]
click at [561, 145] on button "Edit" at bounding box center [562, 145] width 14 height 13
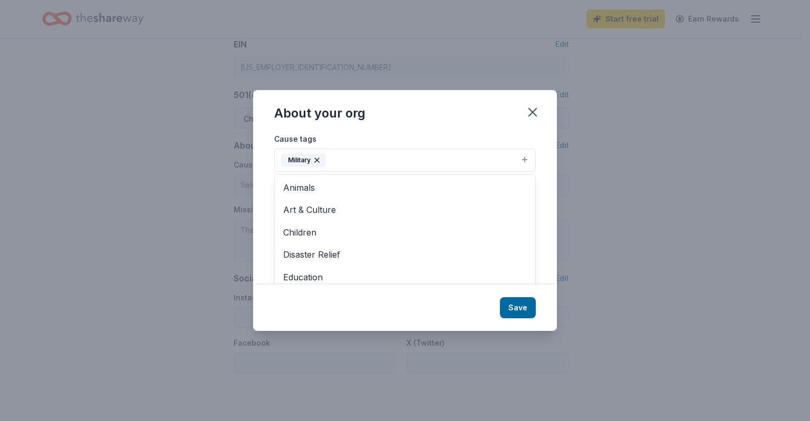
click at [377, 160] on button "Military" at bounding box center [404, 160] width 261 height 23
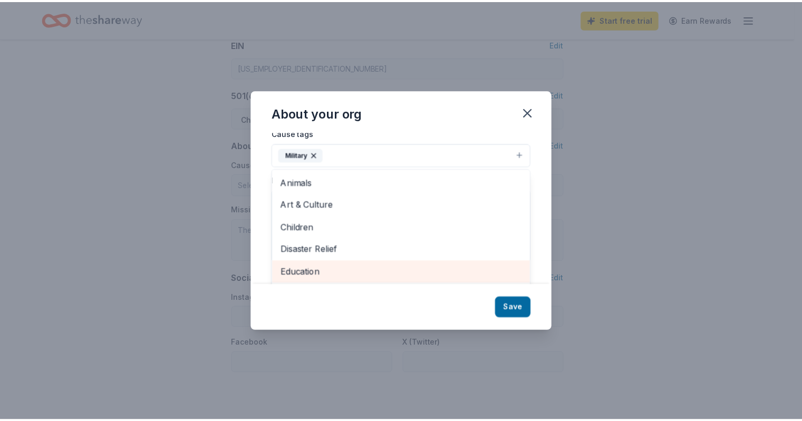
scroll to position [0, 0]
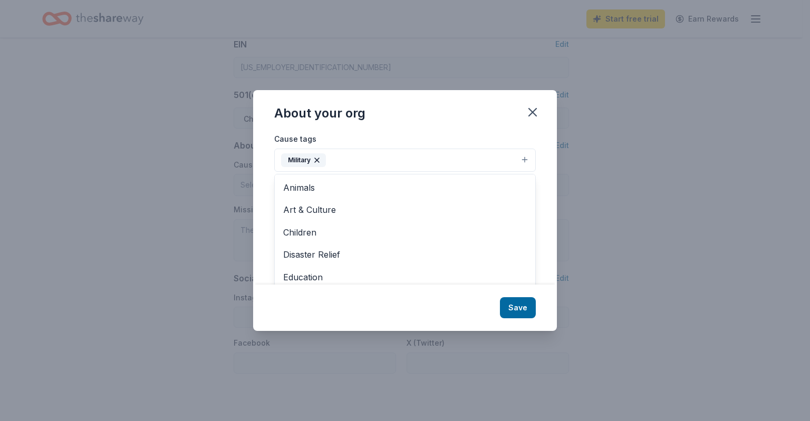
click at [533, 113] on div "About your org Cause tags Military Animals Art & Culture Children Disaster Reli…" at bounding box center [405, 210] width 304 height 240
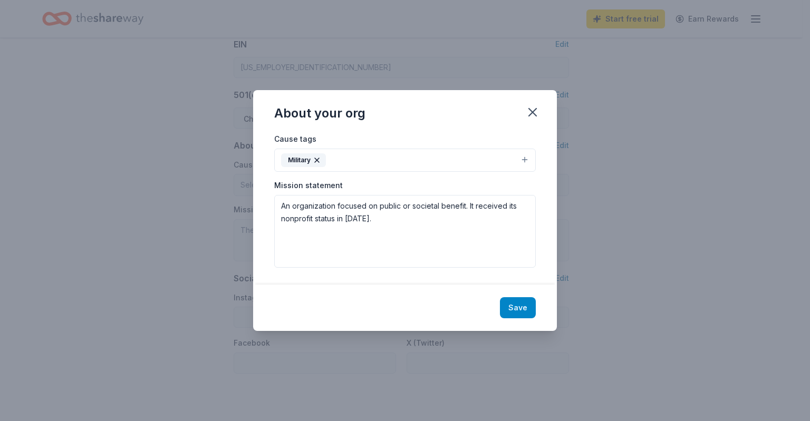
click at [511, 305] on button "Save" at bounding box center [518, 307] width 36 height 21
type textarea "An organization focused on public or societal benefit. It received its nonprofi…"
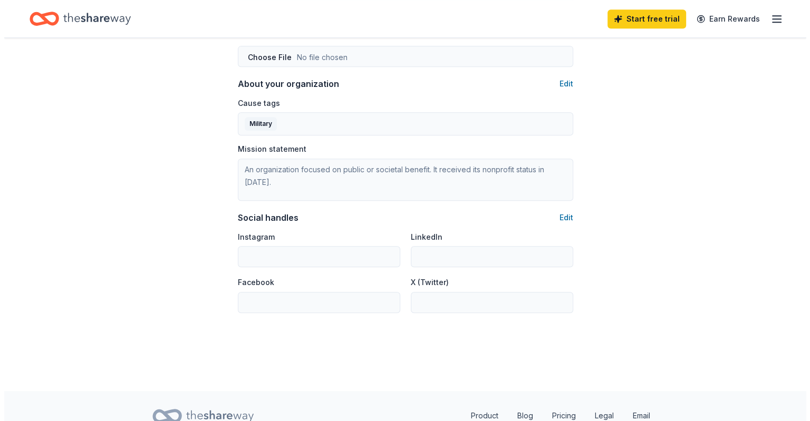
scroll to position [597, 0]
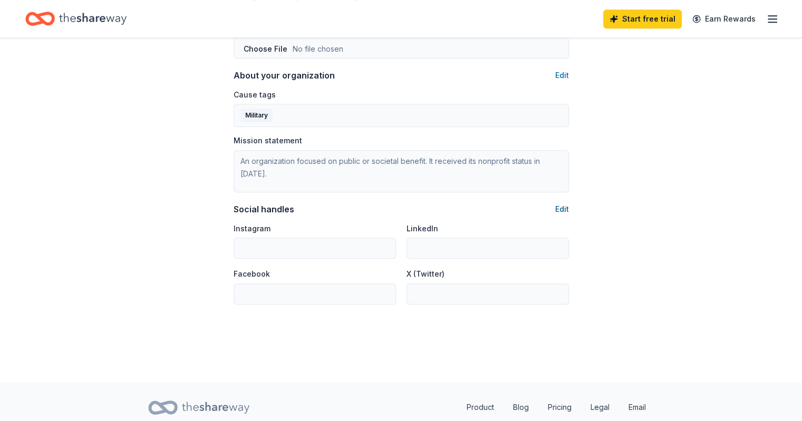
click at [562, 206] on button "Edit" at bounding box center [562, 209] width 14 height 13
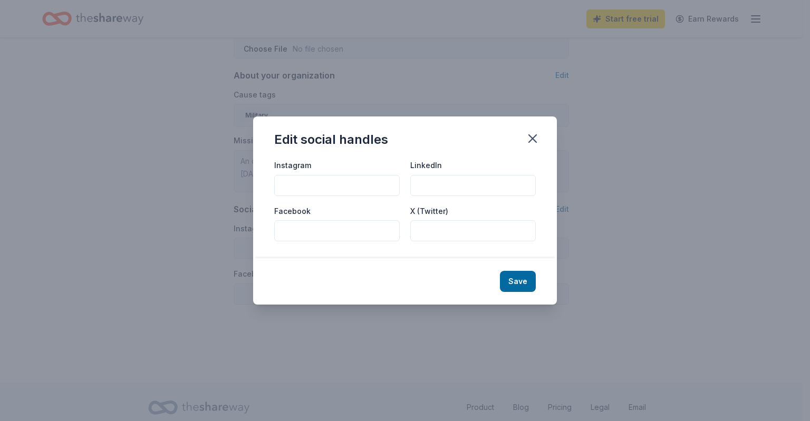
paste input "[US_EMPLOYER_IDENTIFICATION_NUMBER]"
drag, startPoint x: 295, startPoint y: 223, endPoint x: 211, endPoint y: 212, distance: 85.1
click at [211, 212] on div "Edit social handles Instagram LinkedIn Facebook [US_EMPLOYER_IDENTIFICATION_NUM…" at bounding box center [405, 210] width 810 height 421
paste input "[URL][DOMAIN_NAME]"
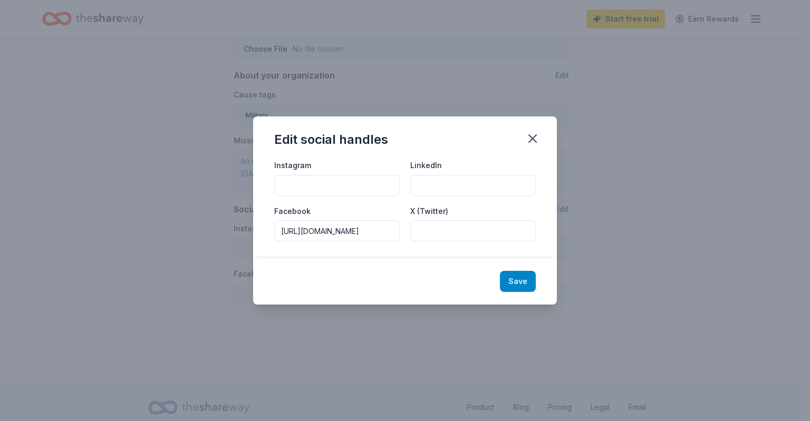
type input "[URL][DOMAIN_NAME]"
click at [519, 278] on button "Save" at bounding box center [518, 281] width 36 height 21
type input "[URL][DOMAIN_NAME]"
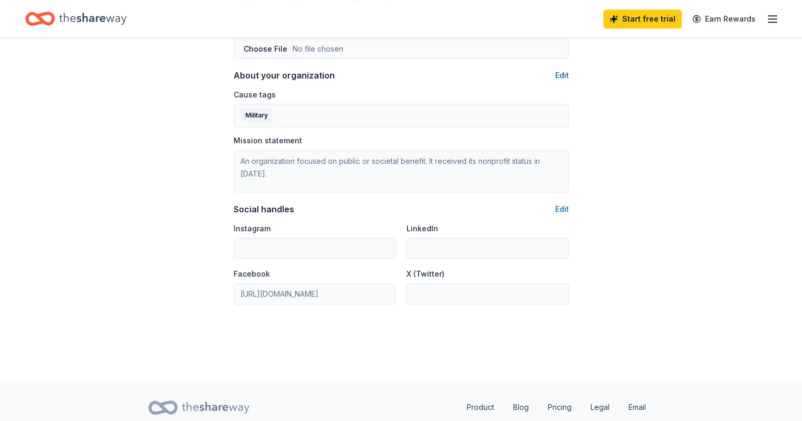
drag, startPoint x: 249, startPoint y: 161, endPoint x: 565, endPoint y: 73, distance: 327.6
click at [565, 73] on button "Edit" at bounding box center [562, 75] width 14 height 13
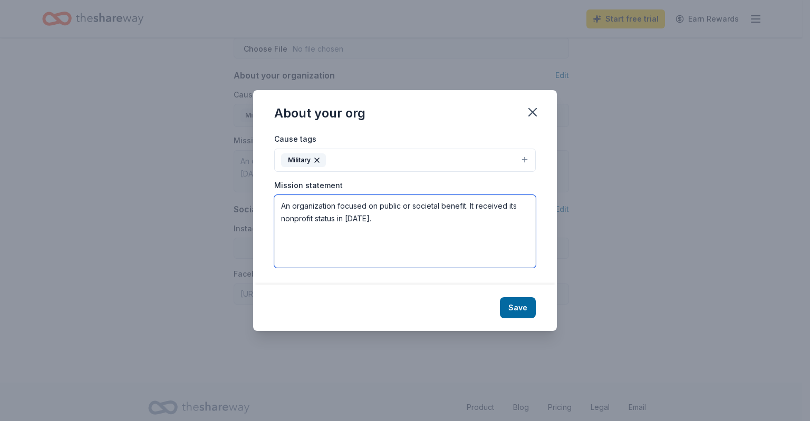
drag, startPoint x: 377, startPoint y: 218, endPoint x: 241, endPoint y: 196, distance: 138.3
click at [241, 196] on div "About your org Cause tags Military Mission statement An organization focused on…" at bounding box center [405, 210] width 810 height 421
paste textarea "The objects of this organization shall be fraternal, patriotic, historical, cha…"
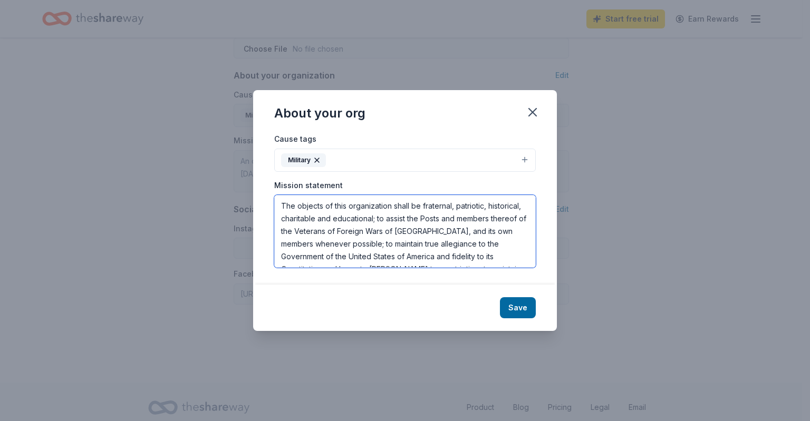
drag, startPoint x: 422, startPoint y: 207, endPoint x: 453, endPoint y: 205, distance: 30.6
click at [453, 205] on textarea "The objects of this organization shall be fraternal, patriotic, historical, cha…" at bounding box center [404, 231] width 261 height 73
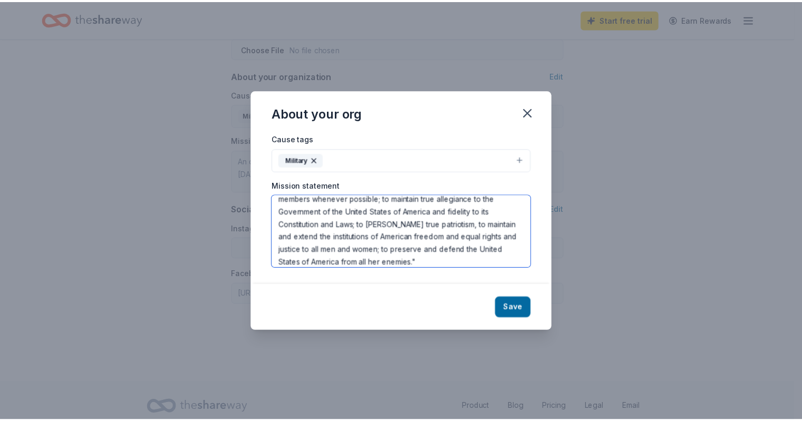
scroll to position [51, 0]
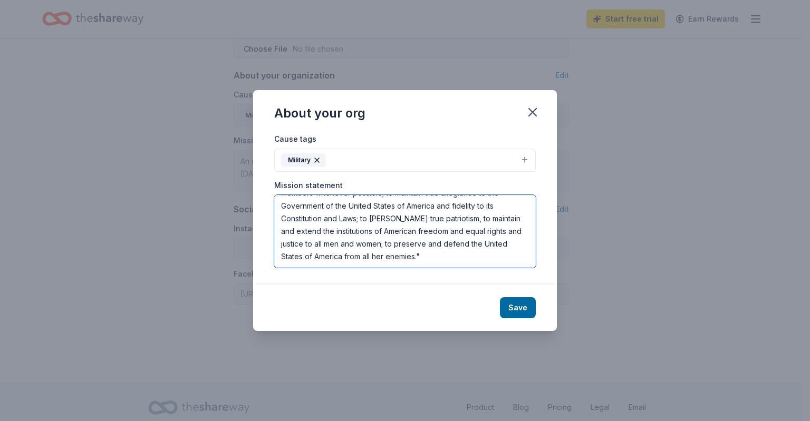
click at [444, 254] on textarea "The objects of this organization shall be fraternal, patriotic, historical, cha…" at bounding box center [404, 231] width 261 height 73
click at [468, 260] on textarea "The objects of this organization shall be fraternal, patriotic, historical, cha…" at bounding box center [404, 231] width 261 height 73
type textarea "The objects of this organization shall be fraternal, patriotic, historical, cha…"
click at [512, 310] on button "Save" at bounding box center [518, 307] width 36 height 21
type textarea "The objects of this organization shall be fraternal, patriotic, historical, cha…"
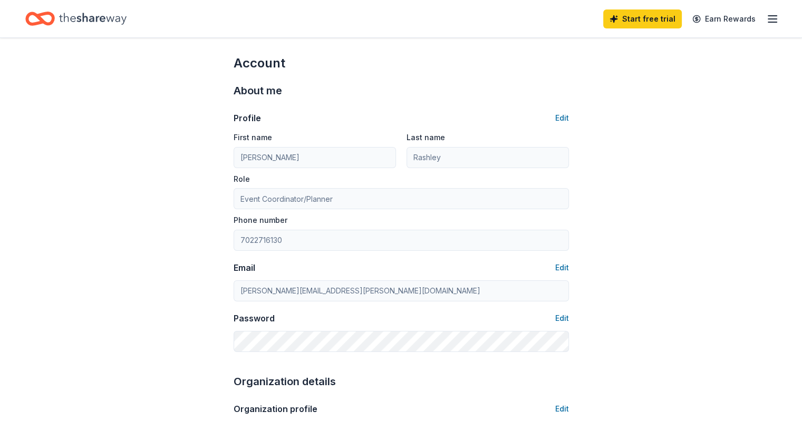
scroll to position [0, 0]
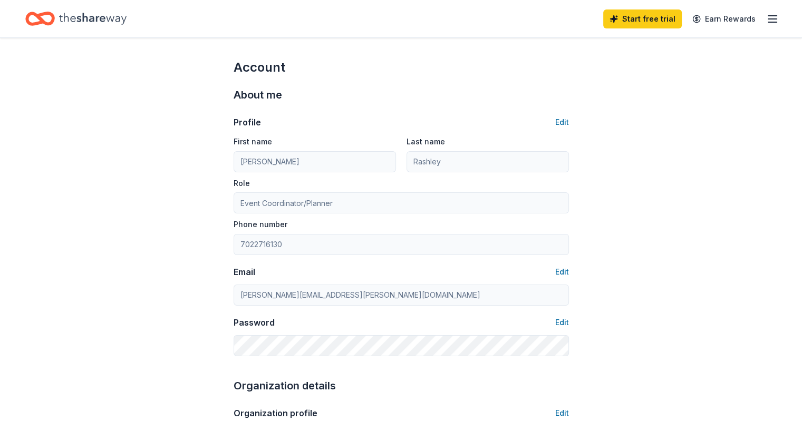
click at [107, 22] on icon "Home" at bounding box center [92, 19] width 67 height 12
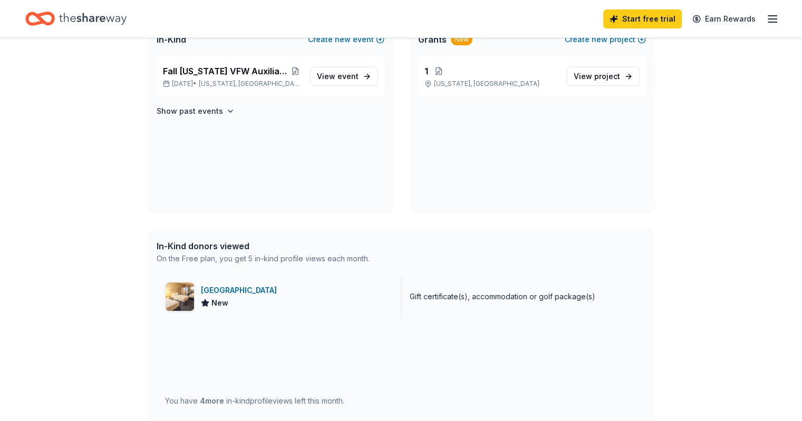
scroll to position [87, 0]
click at [242, 288] on div "[GEOGRAPHIC_DATA]" at bounding box center [241, 290] width 80 height 13
click at [161, 70] on div "Fall [US_STATE] VFW Auxiliary District 1 Fundraiser [DATE] • [US_STATE], [GEOGR…" at bounding box center [271, 76] width 228 height 40
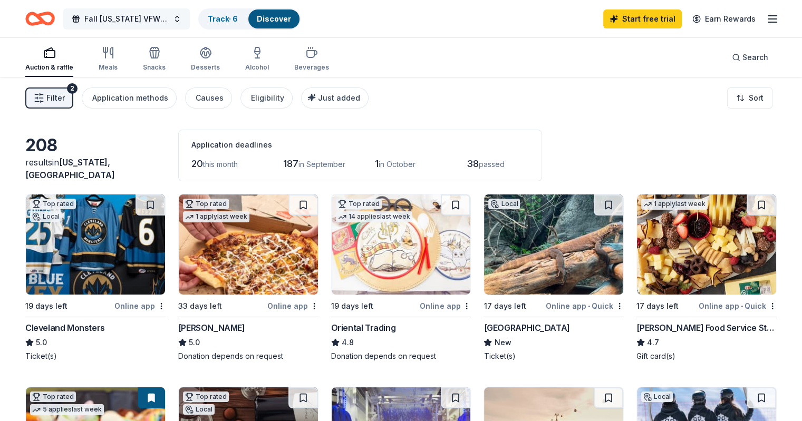
click at [169, 15] on span "Fall [US_STATE] VFW Auxiliary District 1 Fundraiser" at bounding box center [126, 19] width 84 height 13
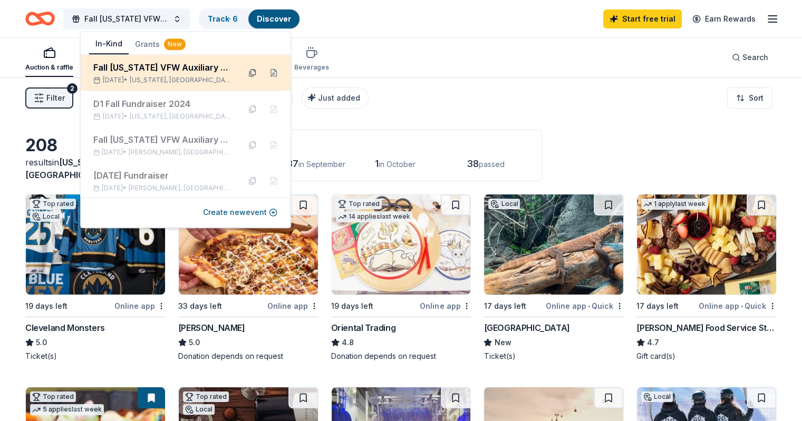
click at [246, 73] on button at bounding box center [252, 72] width 17 height 17
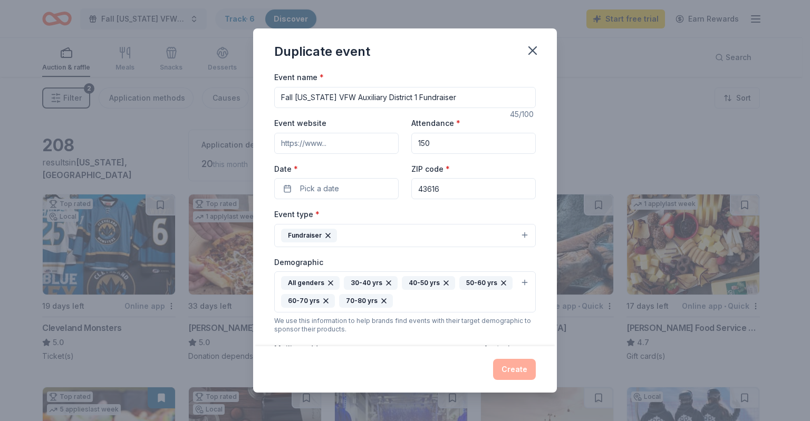
click at [405, 96] on input "Fall [US_STATE] VFW Auxiliary District 1 Fundraiser" at bounding box center [404, 97] width 261 height 21
click at [531, 54] on icon "button" at bounding box center [532, 50] width 15 height 15
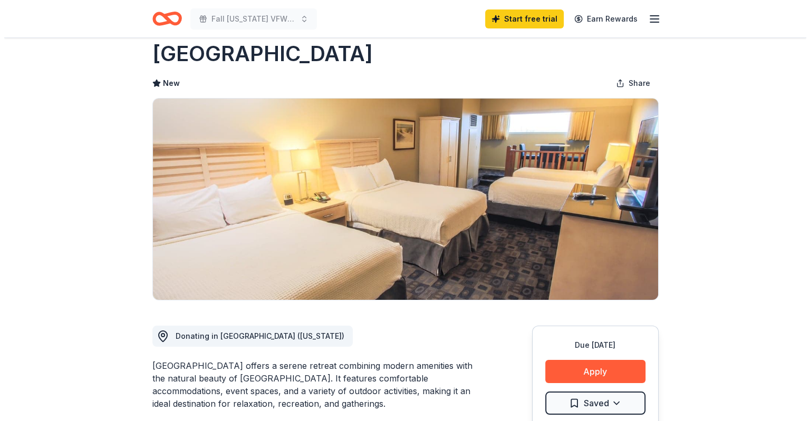
scroll to position [105, 0]
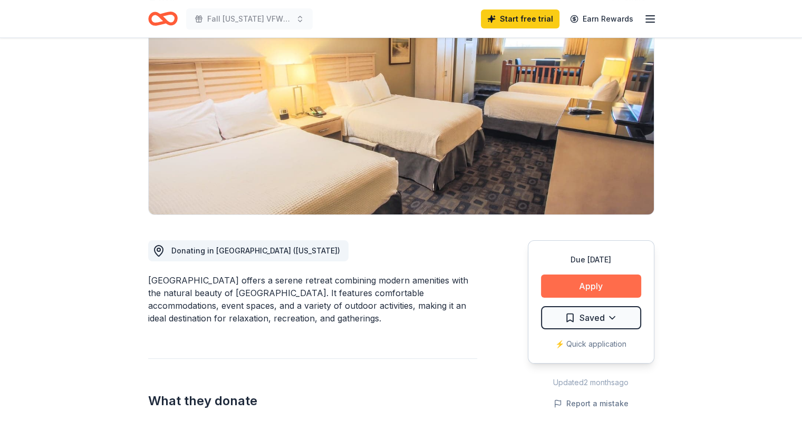
click at [592, 291] on button "Apply" at bounding box center [591, 286] width 100 height 23
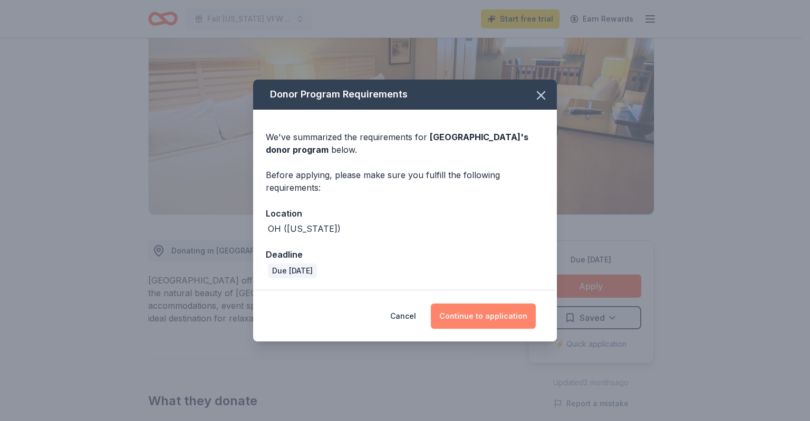
click at [486, 311] on button "Continue to application" at bounding box center [483, 316] width 105 height 25
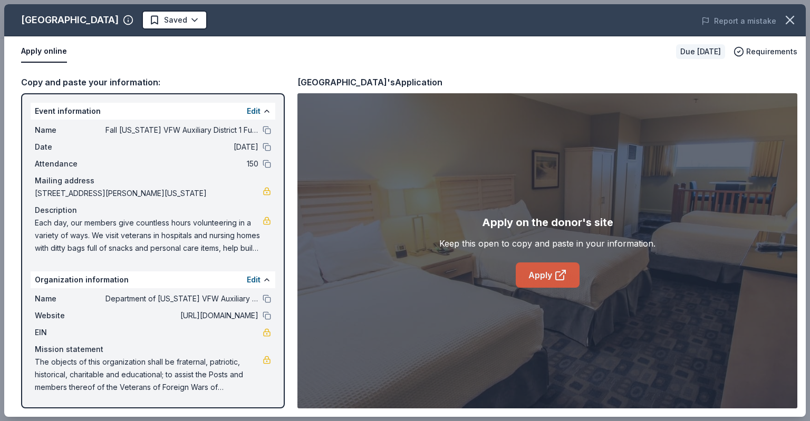
click at [552, 270] on link "Apply" at bounding box center [547, 274] width 64 height 25
